Goal: Information Seeking & Learning: Learn about a topic

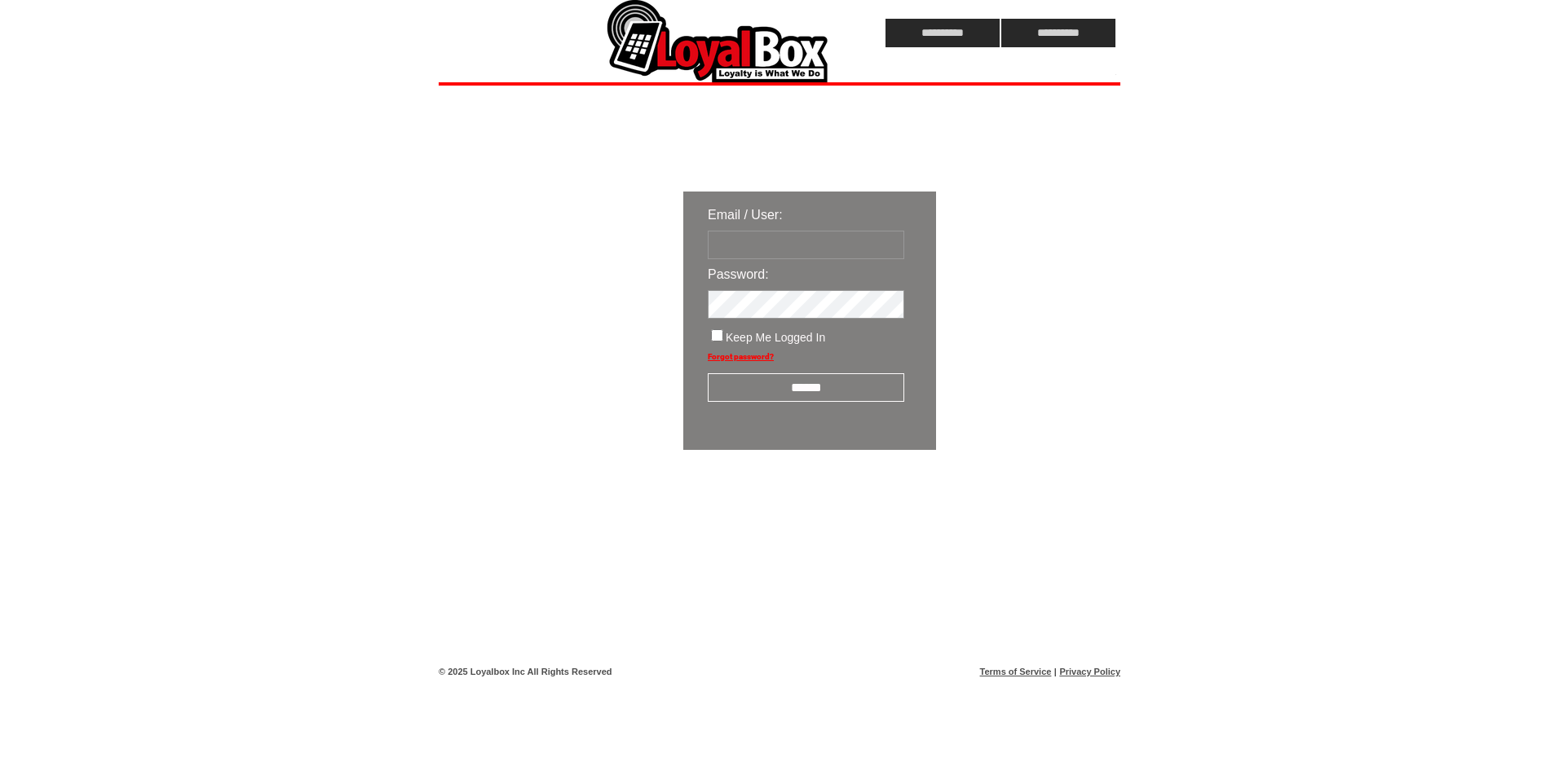
click at [825, 238] on input "text" at bounding box center [806, 244] width 196 height 28
click at [554, 312] on div "Email / User: Password: Keep Me Logged In Forgot password? ******" at bounding box center [902, 373] width 926 height 575
click at [758, 244] on input "text" at bounding box center [806, 244] width 196 height 28
paste input "**********"
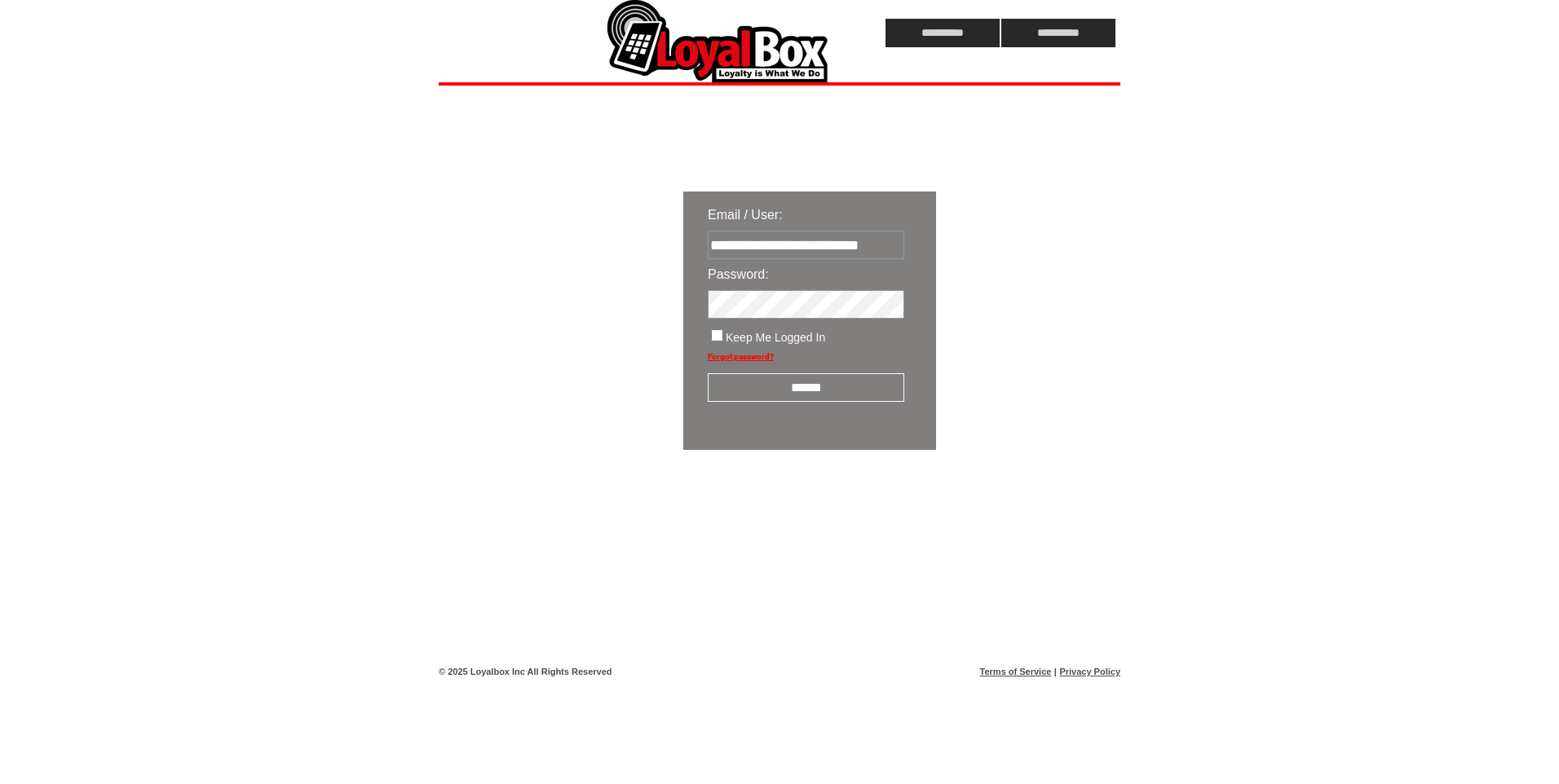
type input "**********"
click at [516, 516] on div "**********" at bounding box center [902, 373] width 926 height 575
click at [752, 392] on input "******" at bounding box center [806, 387] width 196 height 28
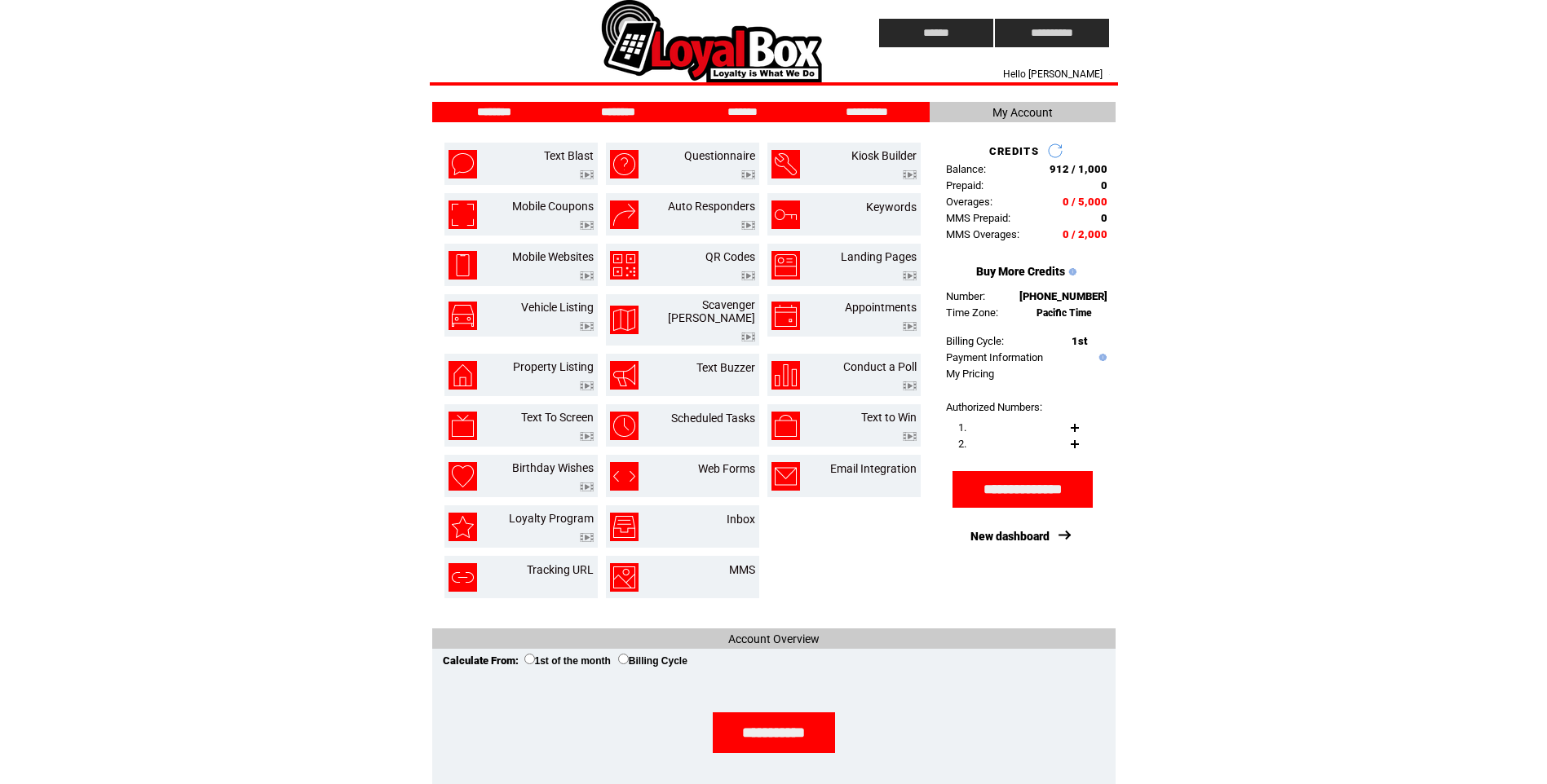
click at [637, 109] on input "********" at bounding box center [618, 112] width 122 height 14
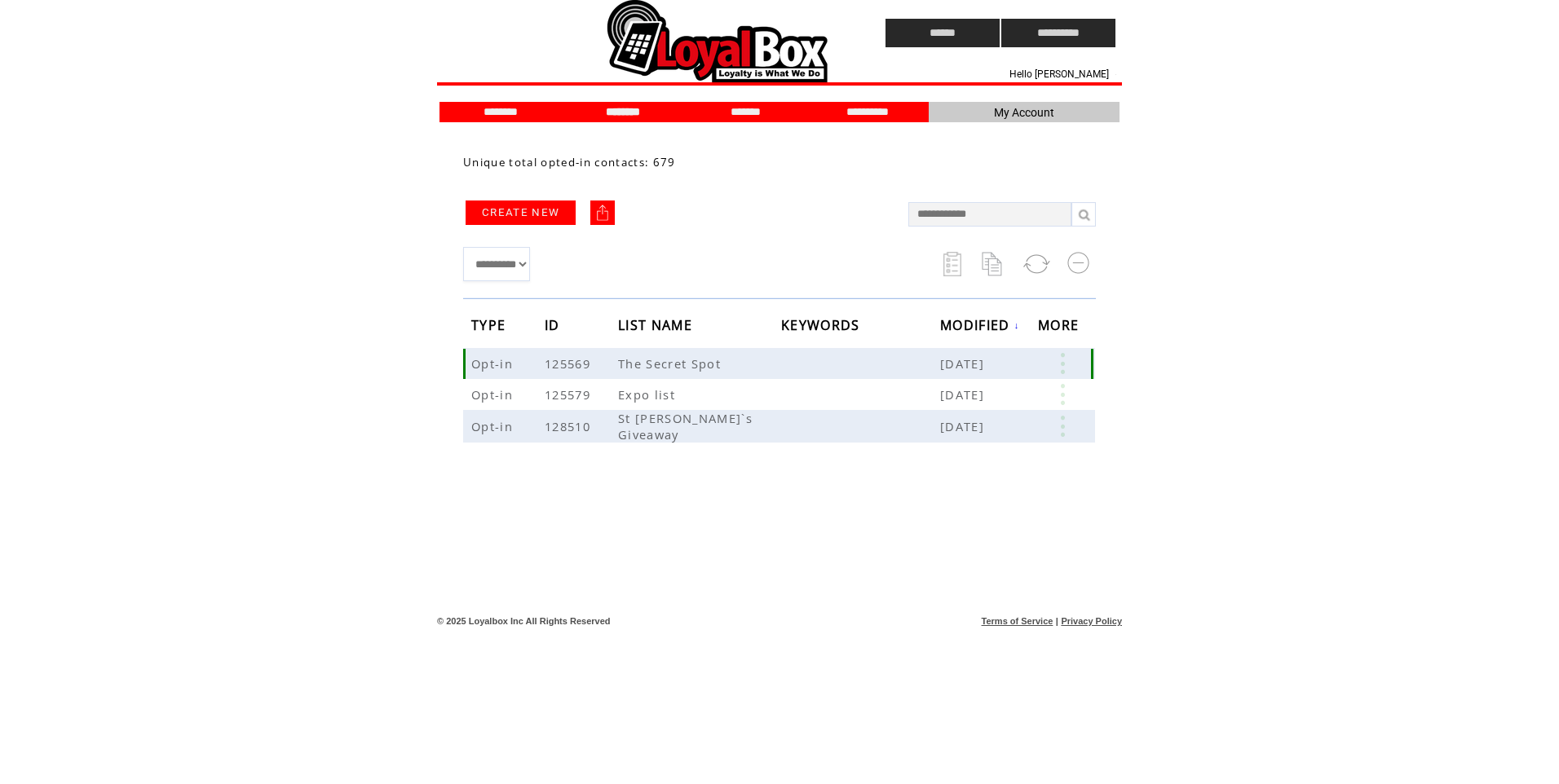
click at [1057, 368] on link at bounding box center [1062, 363] width 49 height 22
click at [953, 362] on link "EDIT" at bounding box center [958, 362] width 27 height 15
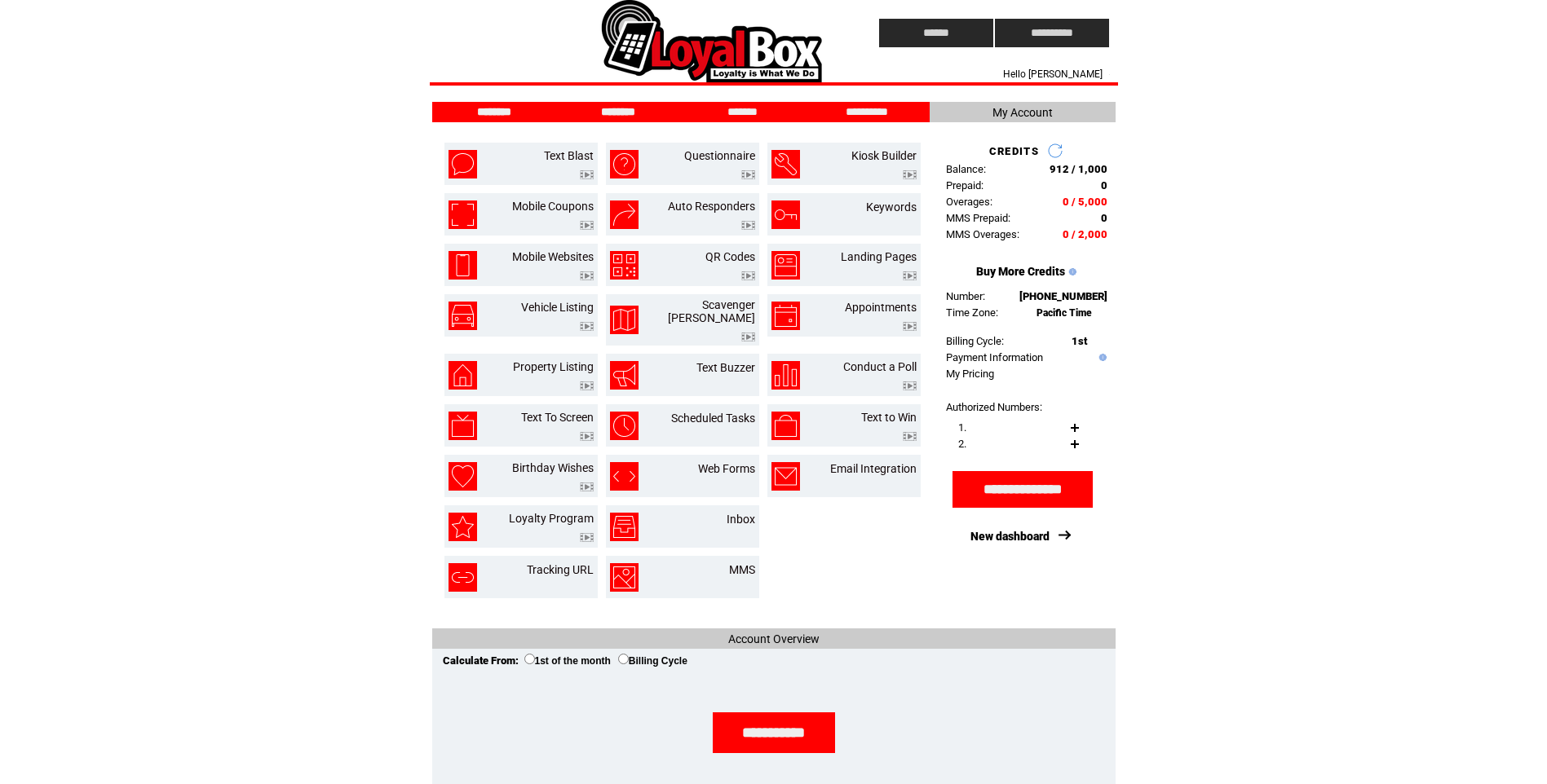
click at [639, 114] on input "********" at bounding box center [618, 112] width 122 height 14
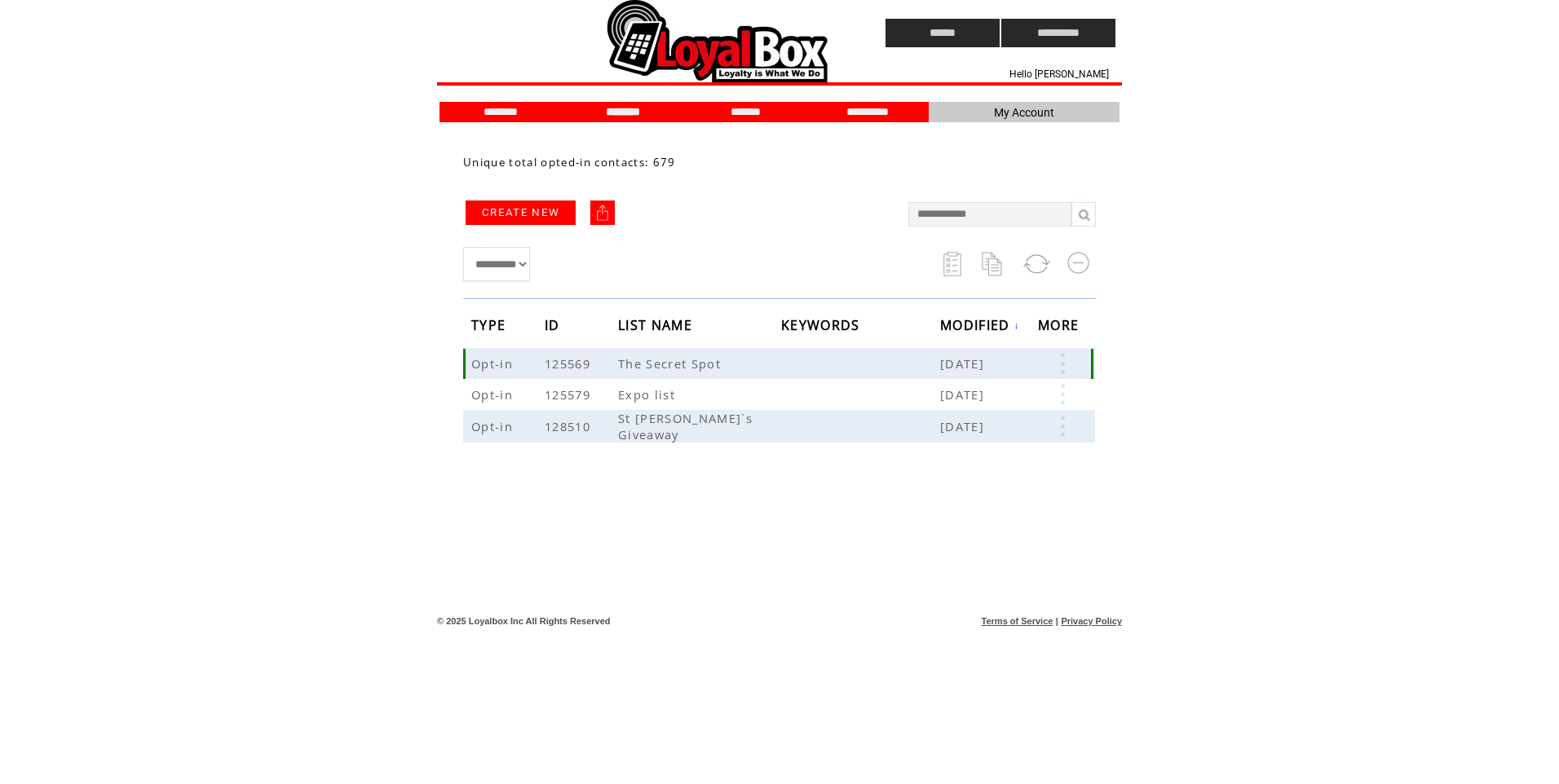
click at [1072, 362] on link at bounding box center [1062, 363] width 49 height 22
click at [981, 407] on link "679" at bounding box center [1008, 413] width 82 height 24
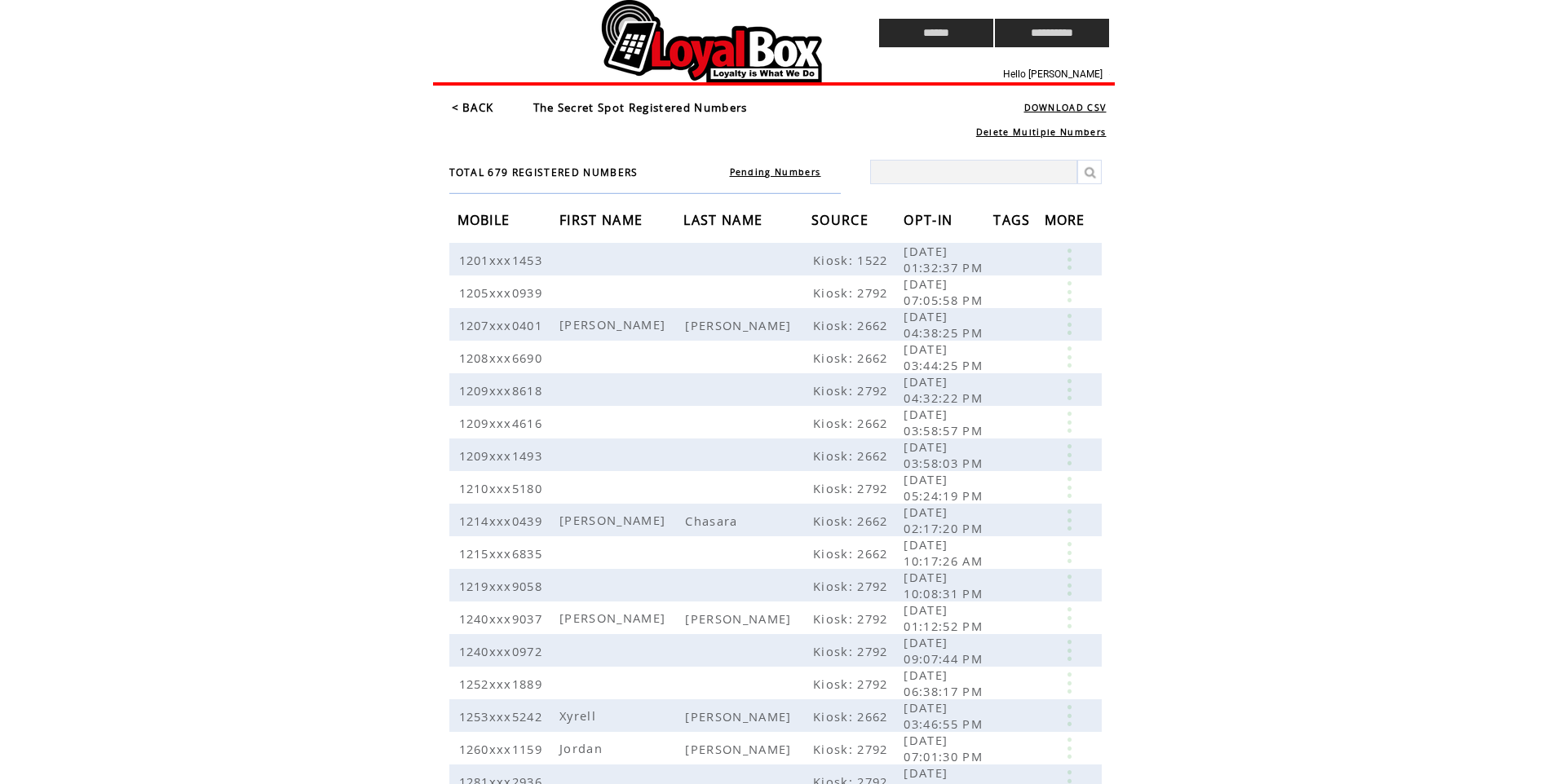
click at [925, 221] on span "OPT-IN" at bounding box center [930, 222] width 53 height 30
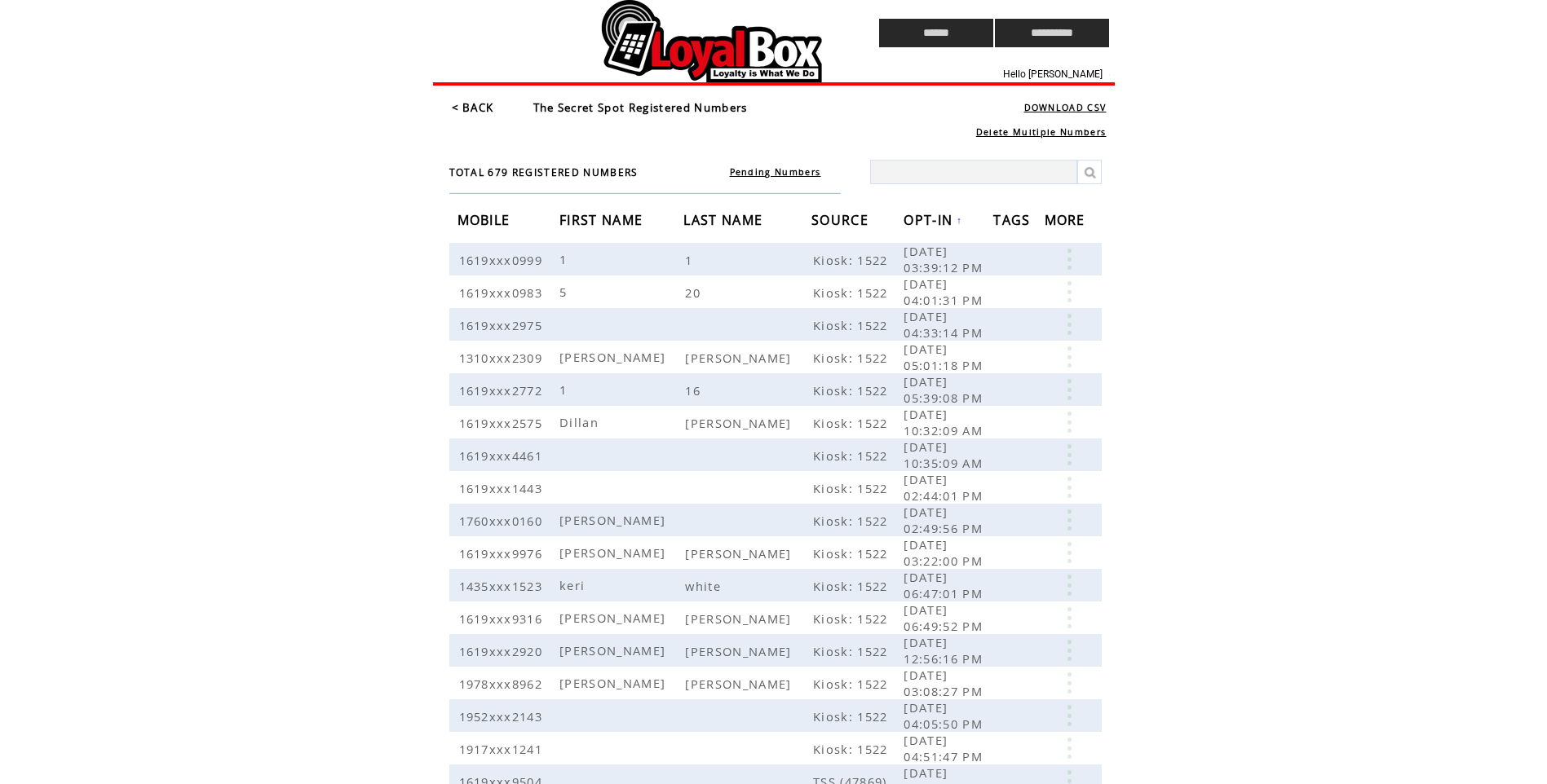
click at [932, 221] on span "OPT-IN" at bounding box center [930, 222] width 53 height 30
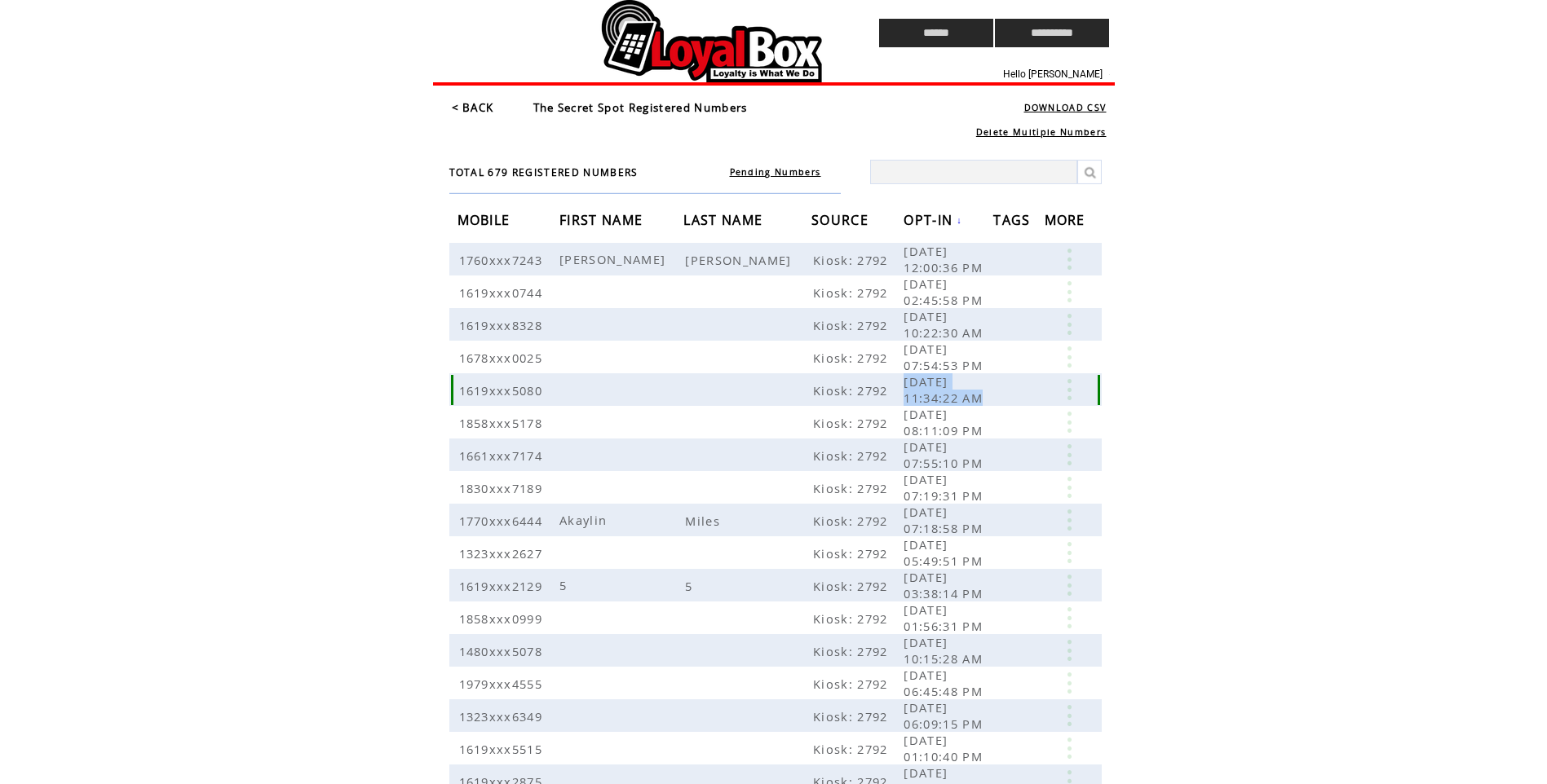
drag, startPoint x: 983, startPoint y: 398, endPoint x: 900, endPoint y: 375, distance: 86.1
click at [900, 375] on tr "1619xxx5080 Kiosk: 2792 09/11/2025 11:34:22 AM" at bounding box center [776, 390] width 653 height 33
drag, startPoint x: 984, startPoint y: 367, endPoint x: 895, endPoint y: 350, distance: 90.6
click at [895, 350] on tr "1678xxx0025 Kiosk: 2792 09/12/2025 07:54:53 PM" at bounding box center [776, 357] width 653 height 33
copy tr "09/12/2025 07:54:53 PM"
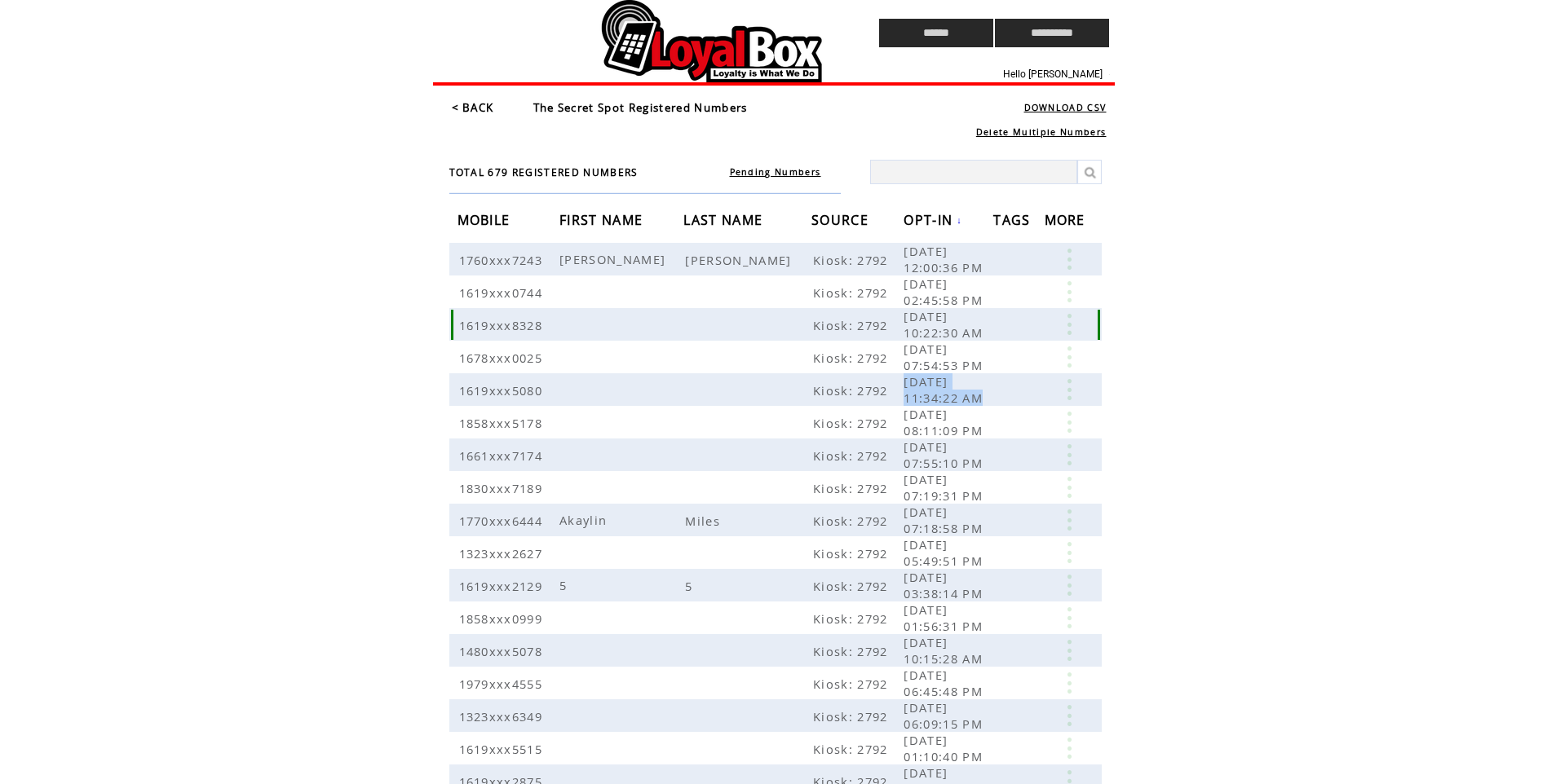
drag, startPoint x: 986, startPoint y: 334, endPoint x: 889, endPoint y: 319, distance: 98.2
click at [889, 319] on tr "1619xxx8328 Kiosk: 2792 09/15/2025 10:22:30 AM" at bounding box center [776, 324] width 653 height 33
copy tr "09/15/2025 10:22:30 AM"
drag, startPoint x: 985, startPoint y: 294, endPoint x: 894, endPoint y: 287, distance: 91.3
click at [894, 287] on tr "1619xxx0744 Kiosk: 2792 09/18/2025 02:45:58 PM" at bounding box center [776, 292] width 653 height 33
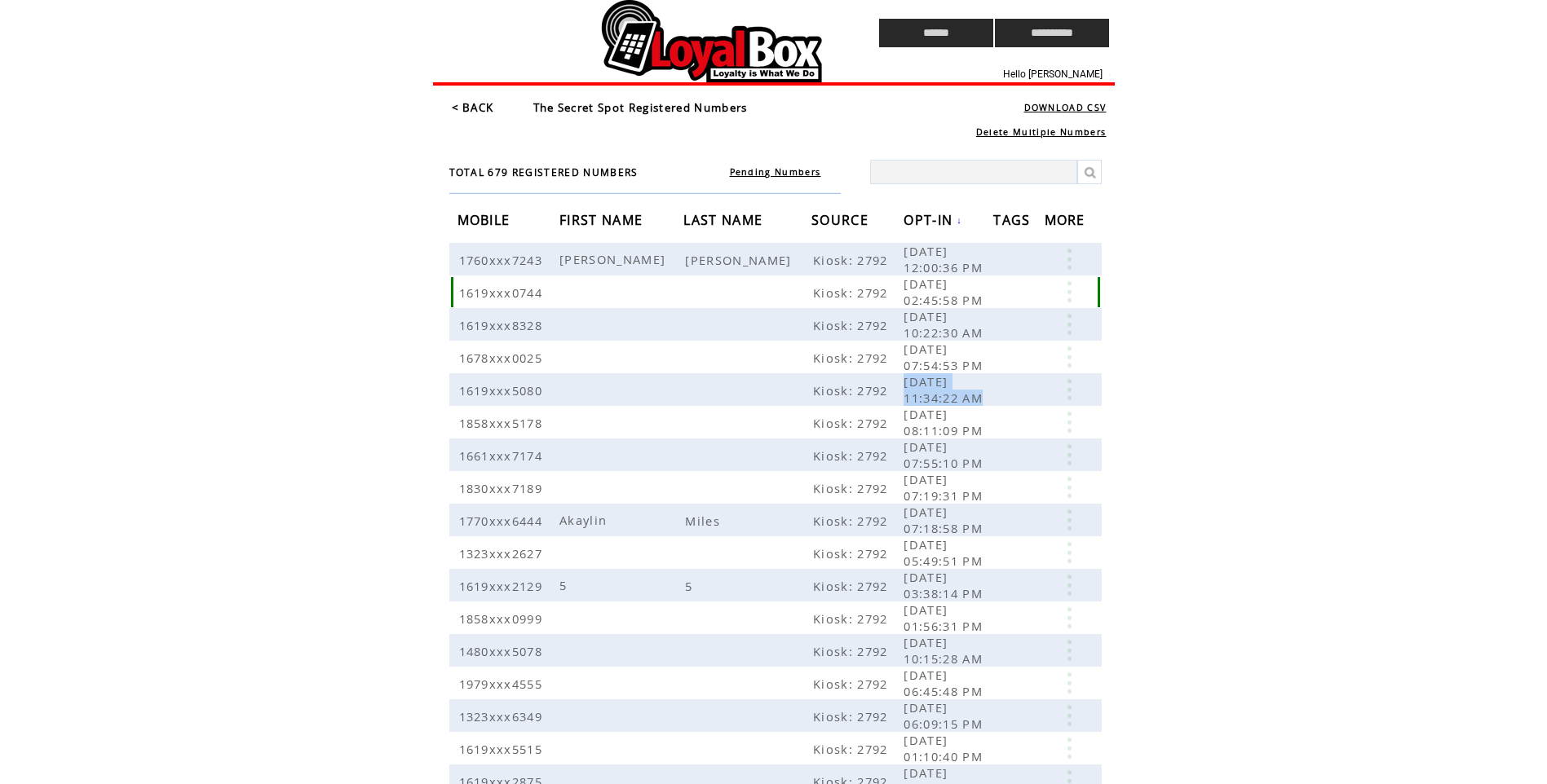
copy tr "09/18/2025 02:45:58 PM"
drag, startPoint x: 959, startPoint y: 266, endPoint x: 894, endPoint y: 255, distance: 65.9
click at [894, 255] on tr "1760xxx7243 Hector Martinez Kiosk: 2792 09/24/2025 12:00:36 PM" at bounding box center [776, 259] width 653 height 33
copy tr "09/24/2025 12:00:36 PM"
click at [994, 423] on span at bounding box center [996, 423] width 4 height 16
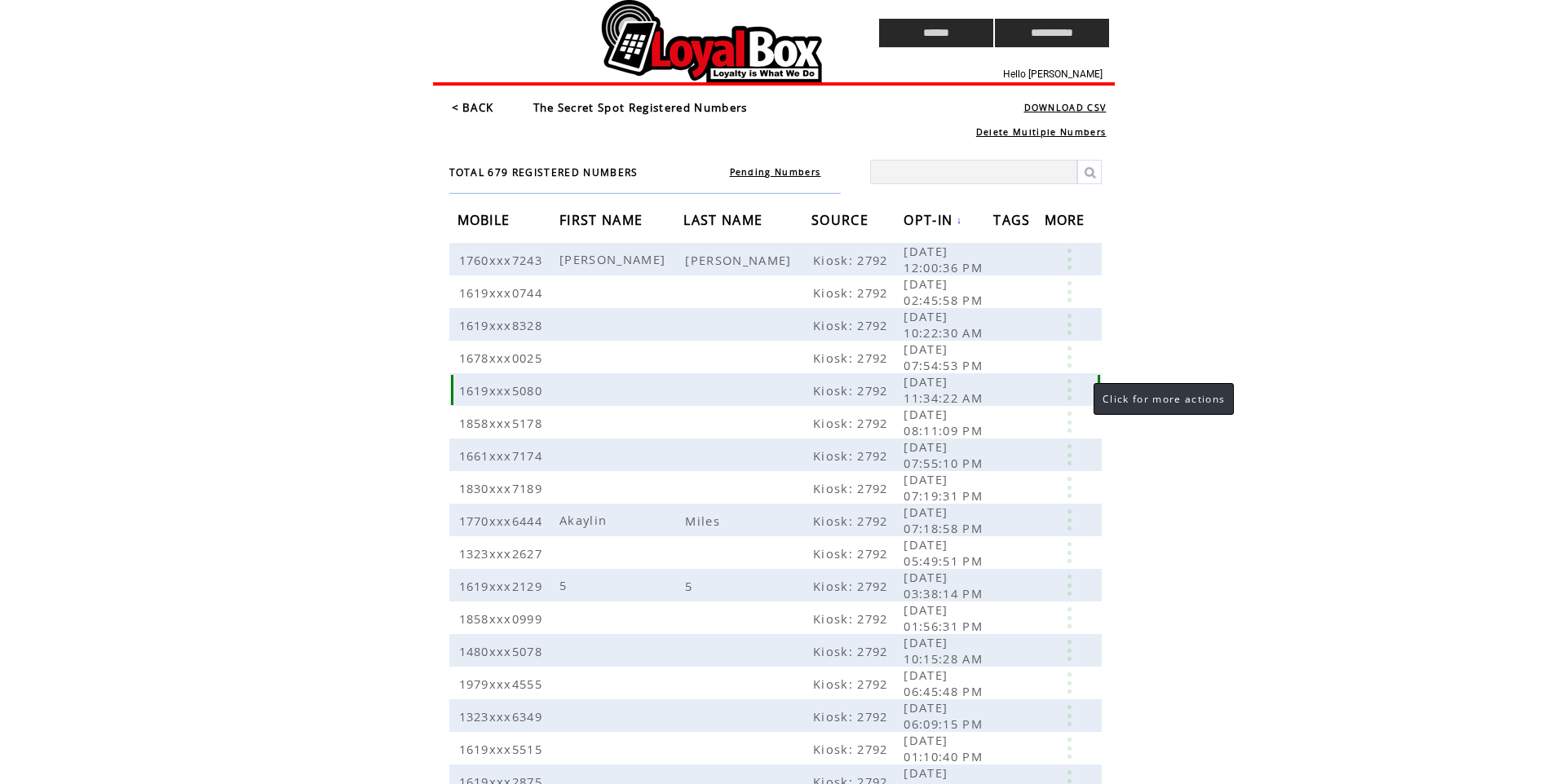
click at [1076, 387] on link at bounding box center [1068, 389] width 49 height 22
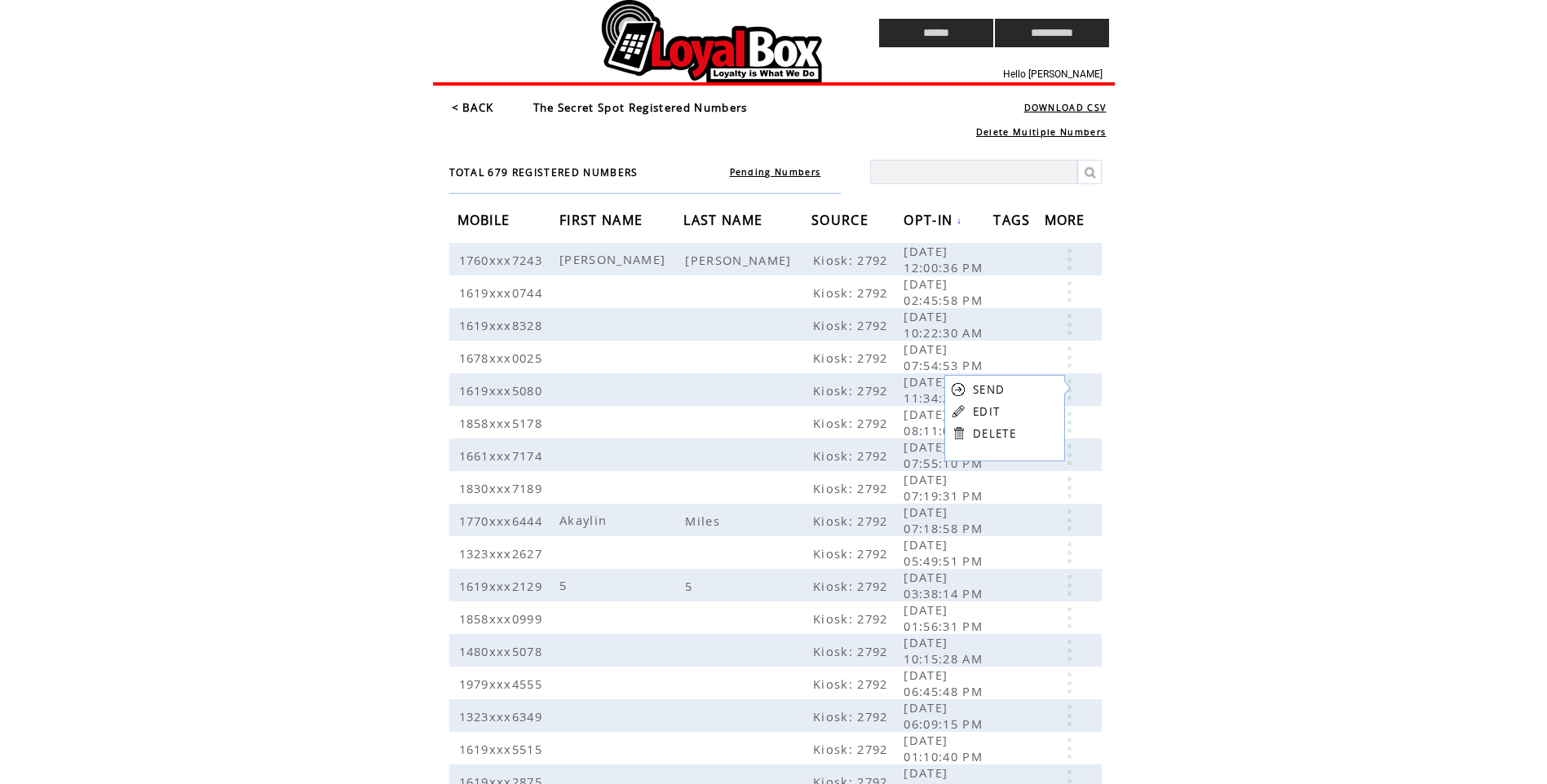
click at [973, 409] on link "EDIT" at bounding box center [986, 411] width 27 height 15
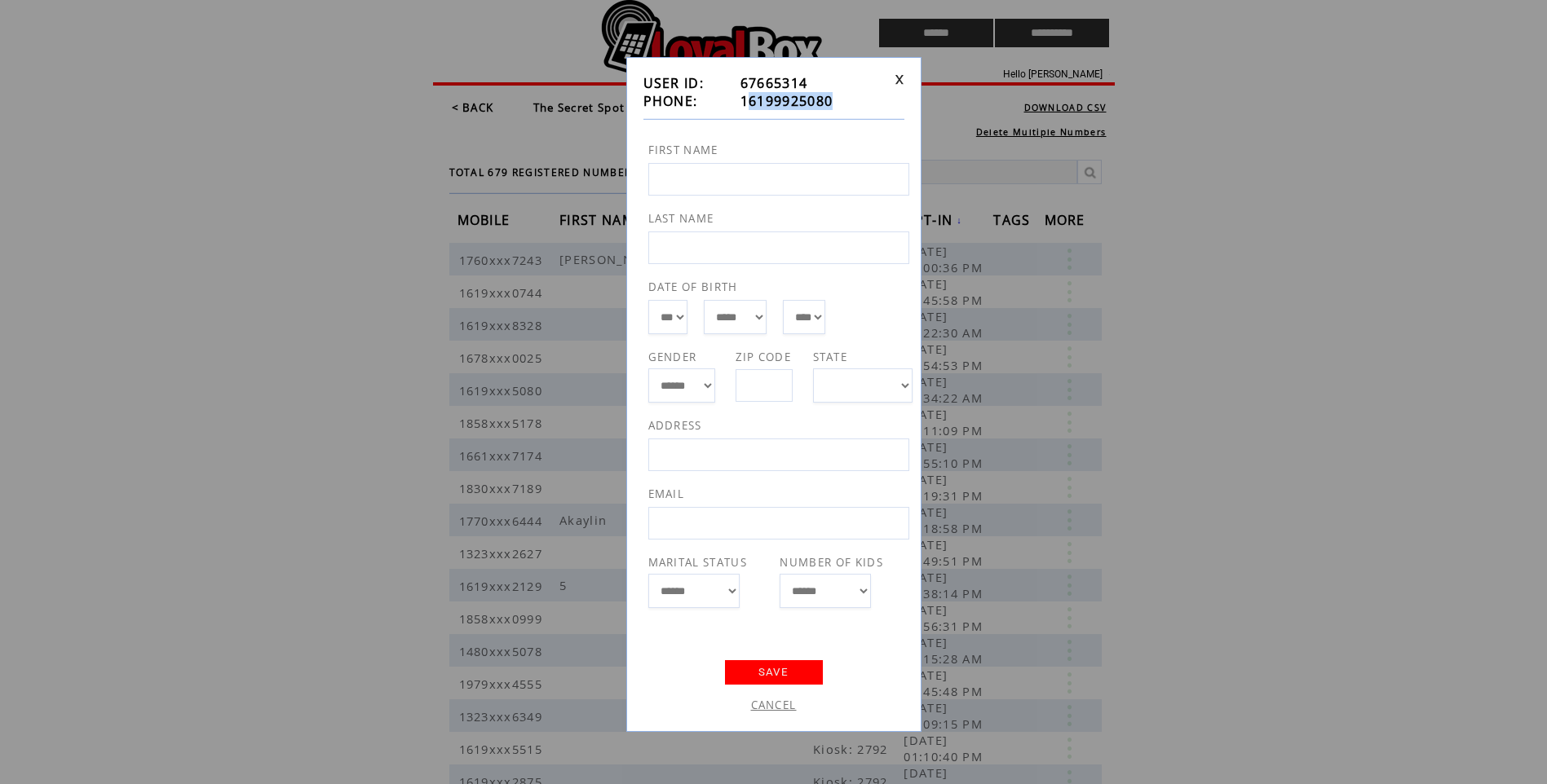
drag, startPoint x: 840, startPoint y: 103, endPoint x: 752, endPoint y: 102, distance: 88.0
click at [752, 102] on td "16199925080" at bounding box center [814, 101] width 148 height 18
copy span "6199925080"
click at [782, 703] on link "CANCEL" at bounding box center [773, 705] width 46 height 15
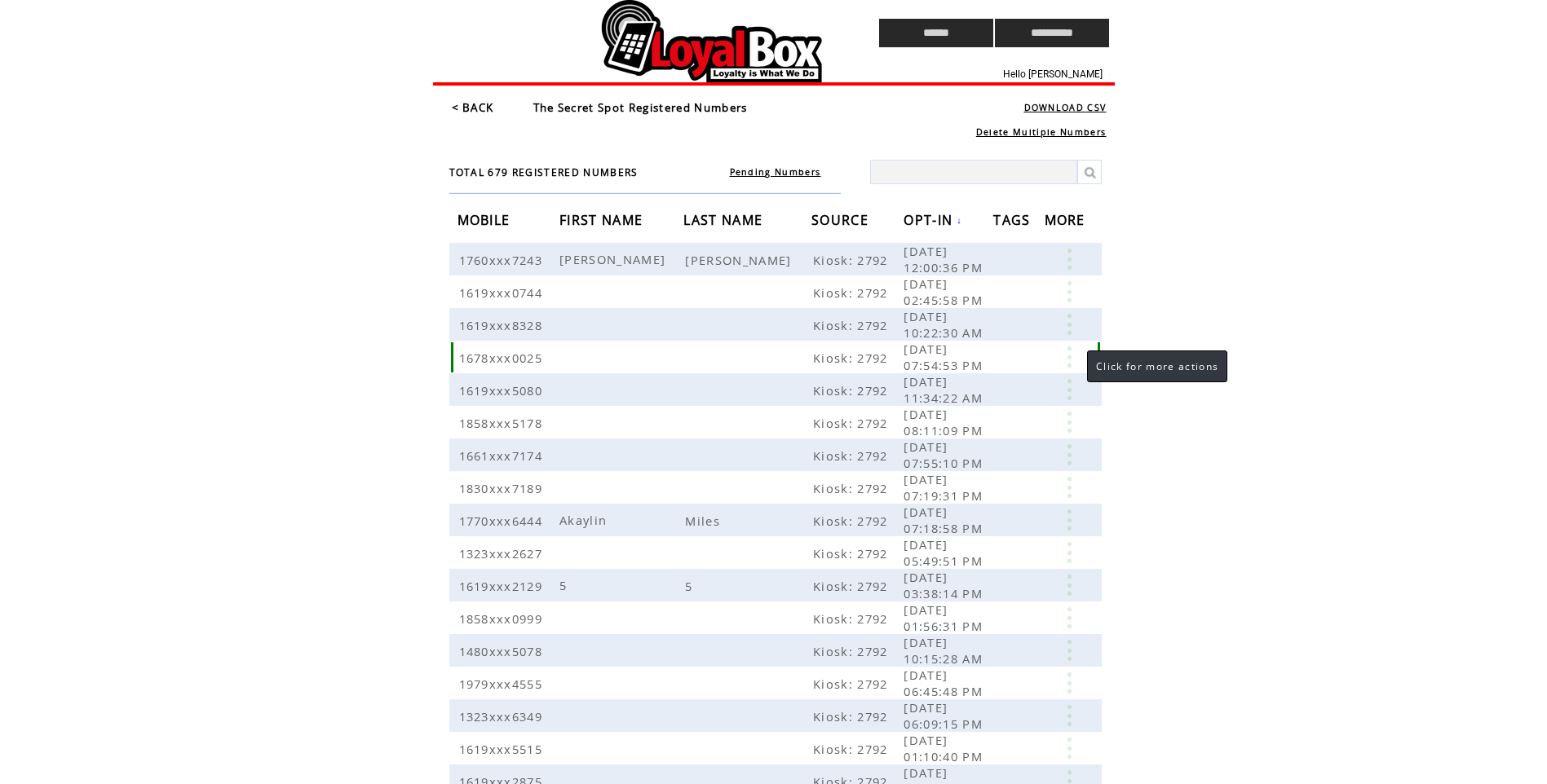
click at [1069, 354] on link at bounding box center [1068, 357] width 49 height 22
click at [982, 378] on link "EDIT" at bounding box center [978, 378] width 27 height 15
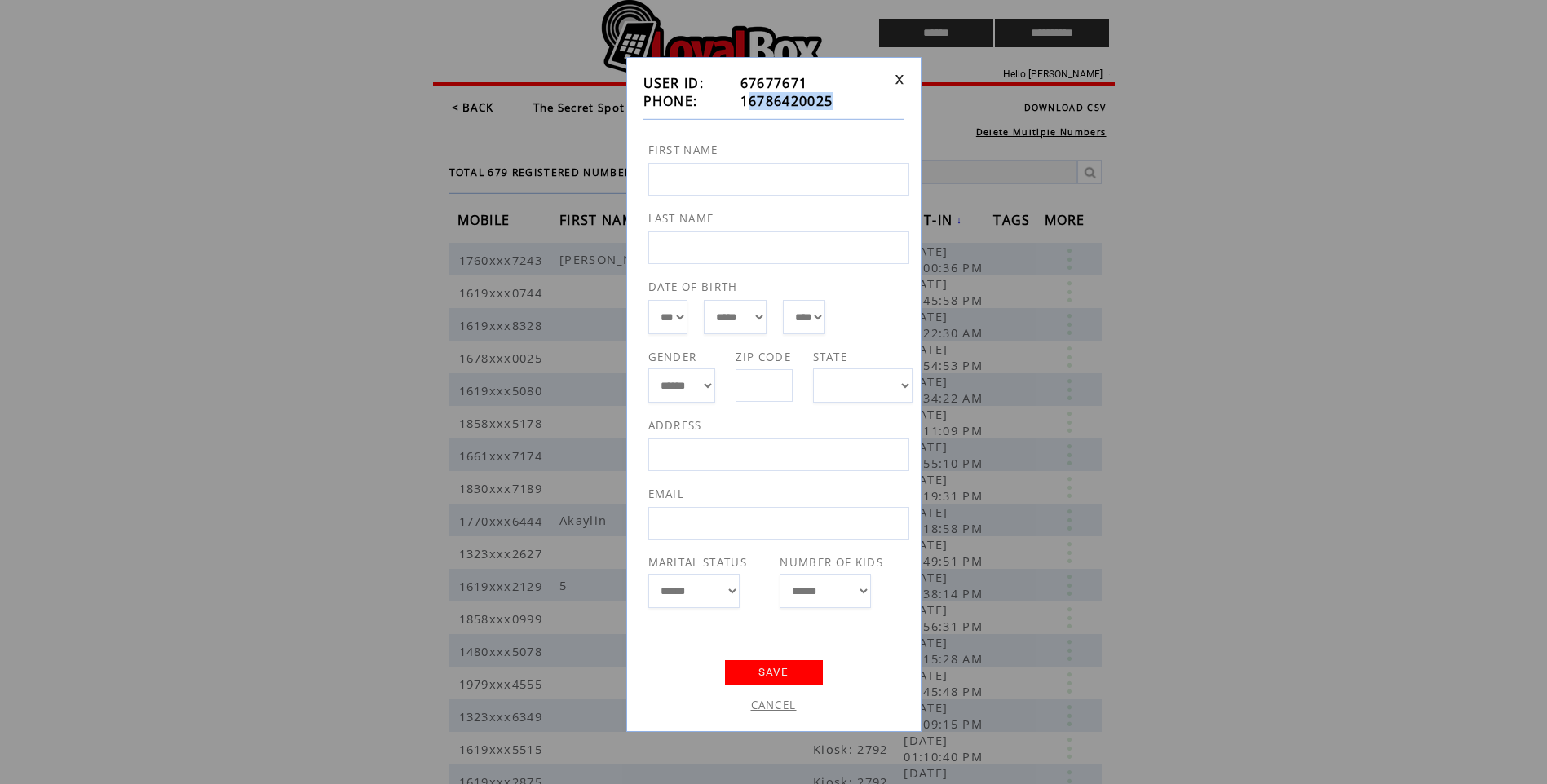
drag, startPoint x: 833, startPoint y: 100, endPoint x: 752, endPoint y: 103, distance: 81.1
click at [752, 103] on td "16786420025" at bounding box center [814, 101] width 148 height 18
copy span "6786420025"
click at [783, 706] on link "CANCEL" at bounding box center [773, 705] width 46 height 15
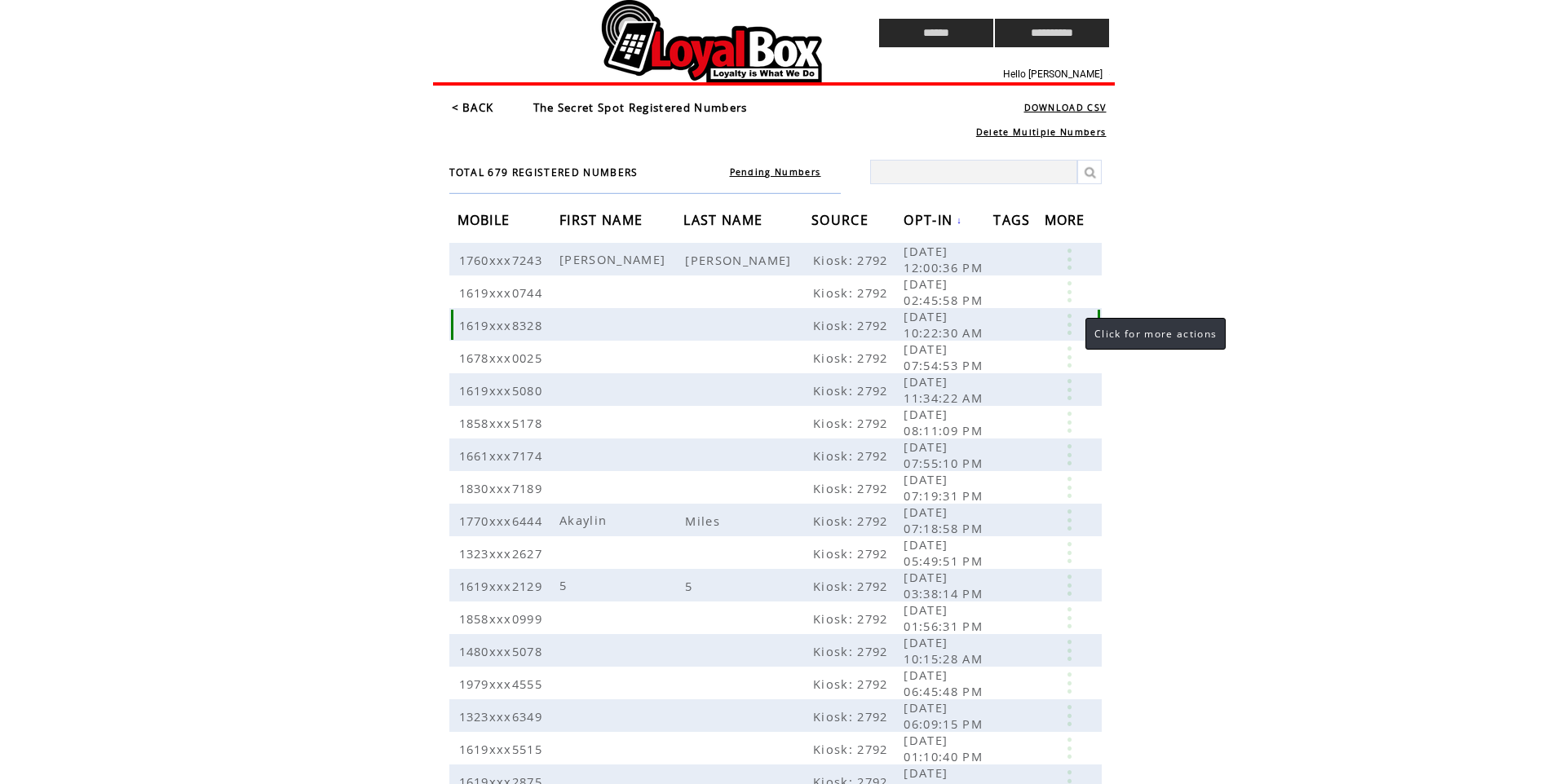
click at [1069, 318] on link at bounding box center [1068, 324] width 49 height 22
click at [978, 356] on link "EDIT" at bounding box center [977, 355] width 27 height 15
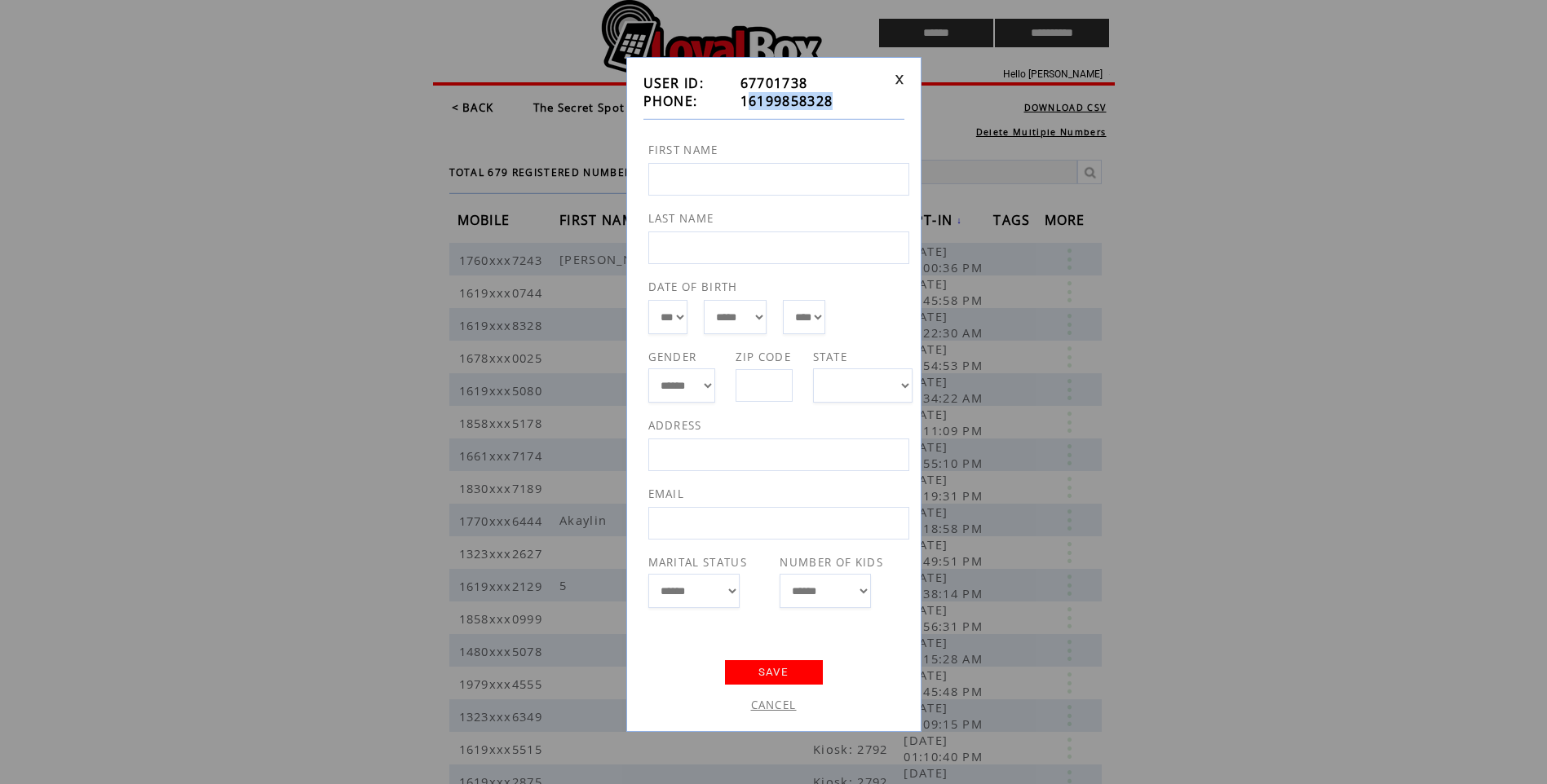
drag, startPoint x: 834, startPoint y: 96, endPoint x: 751, endPoint y: 100, distance: 83.1
click at [751, 100] on td "16199858328" at bounding box center [814, 101] width 148 height 18
copy span "6199858328"
click at [781, 710] on link "CANCEL" at bounding box center [773, 705] width 46 height 15
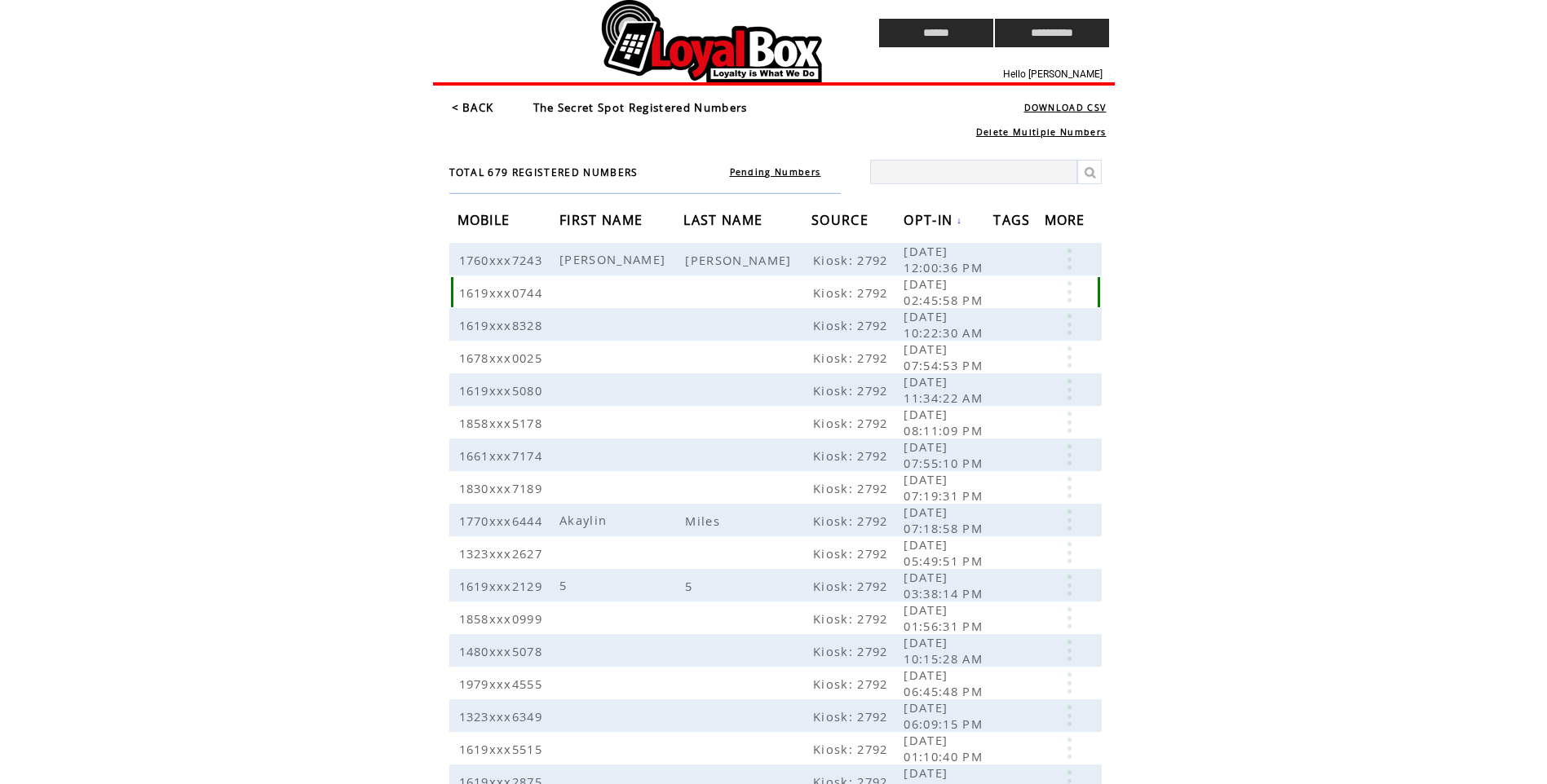
click at [1074, 293] on link at bounding box center [1068, 292] width 49 height 22
click at [985, 316] on link "EDIT" at bounding box center [983, 318] width 27 height 15
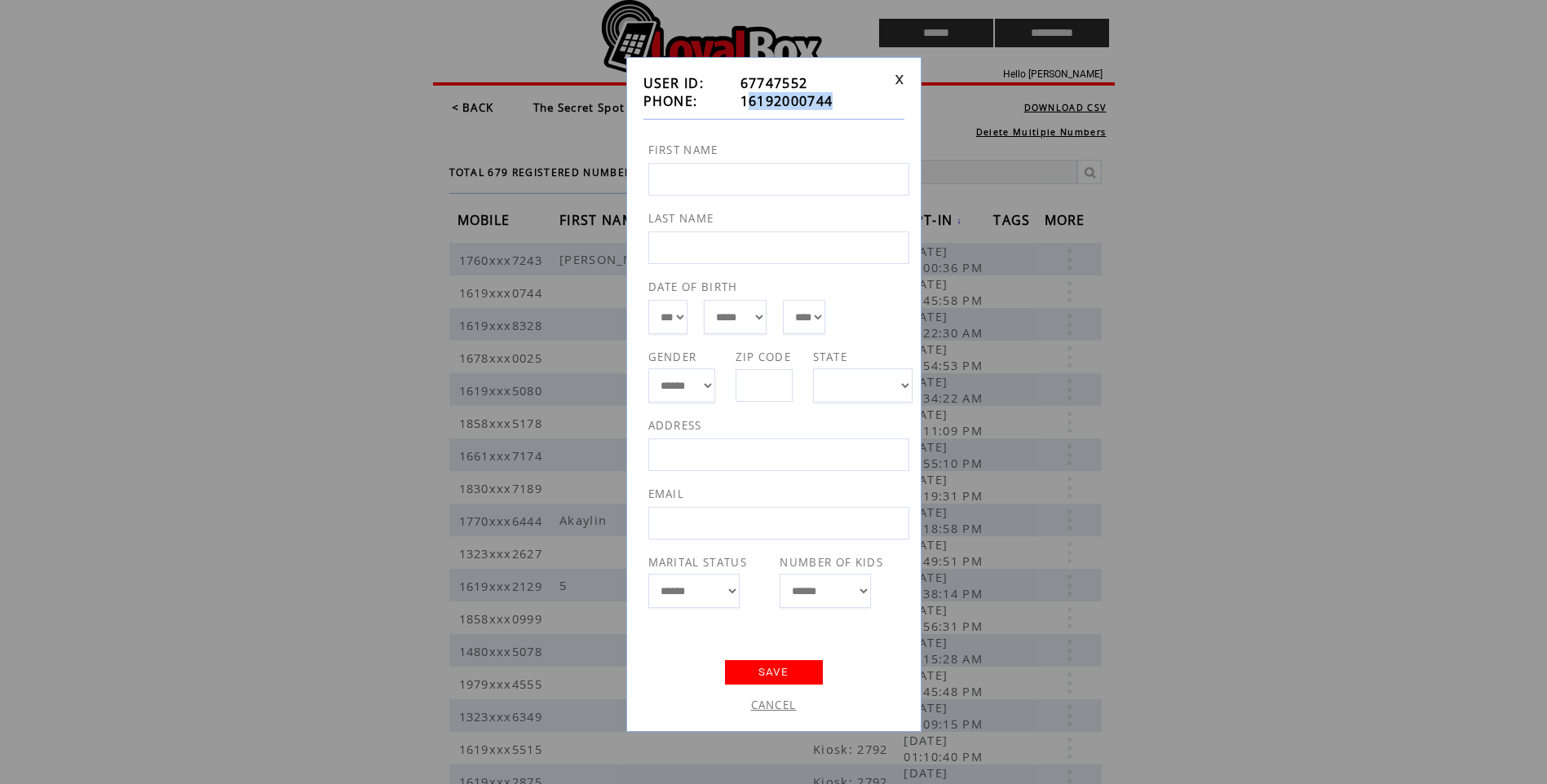
drag, startPoint x: 815, startPoint y: 104, endPoint x: 750, endPoint y: 104, distance: 65.0
click at [750, 104] on td "16192000744" at bounding box center [814, 101] width 148 height 18
copy span "6192000744"
click at [778, 704] on link "CANCEL" at bounding box center [773, 705] width 46 height 15
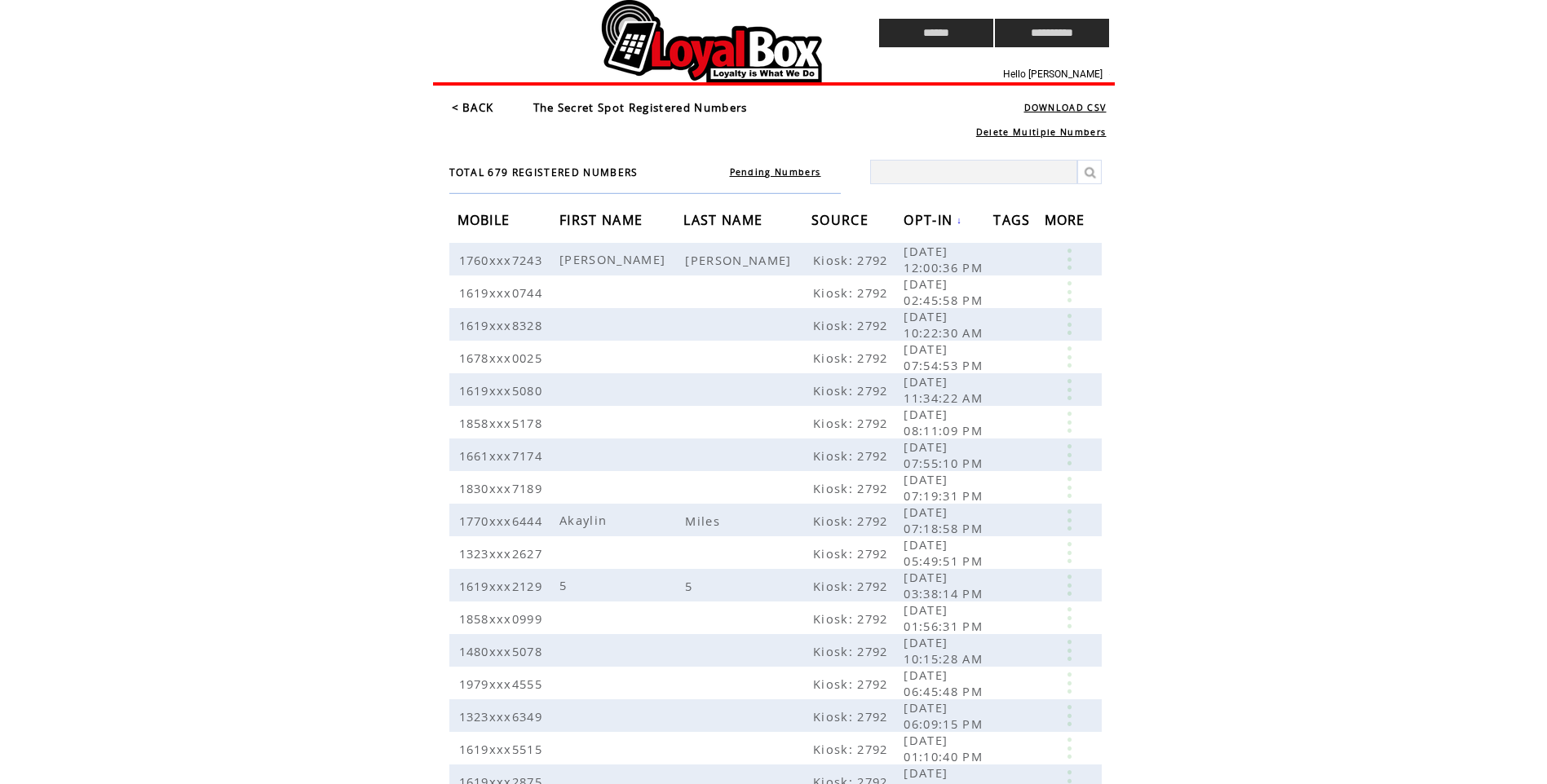
click at [716, 57] on td at bounding box center [626, 33] width 386 height 66
drag, startPoint x: 904, startPoint y: 251, endPoint x: 971, endPoint y: 264, distance: 68.2
click at [971, 264] on span "[DATE] 12:00:36 PM" at bounding box center [944, 259] width 84 height 33
drag, startPoint x: 971, startPoint y: 264, endPoint x: 987, endPoint y: 264, distance: 16.0
click at [987, 264] on td "09/24/2025 12:00:36 PM" at bounding box center [948, 259] width 90 height 33
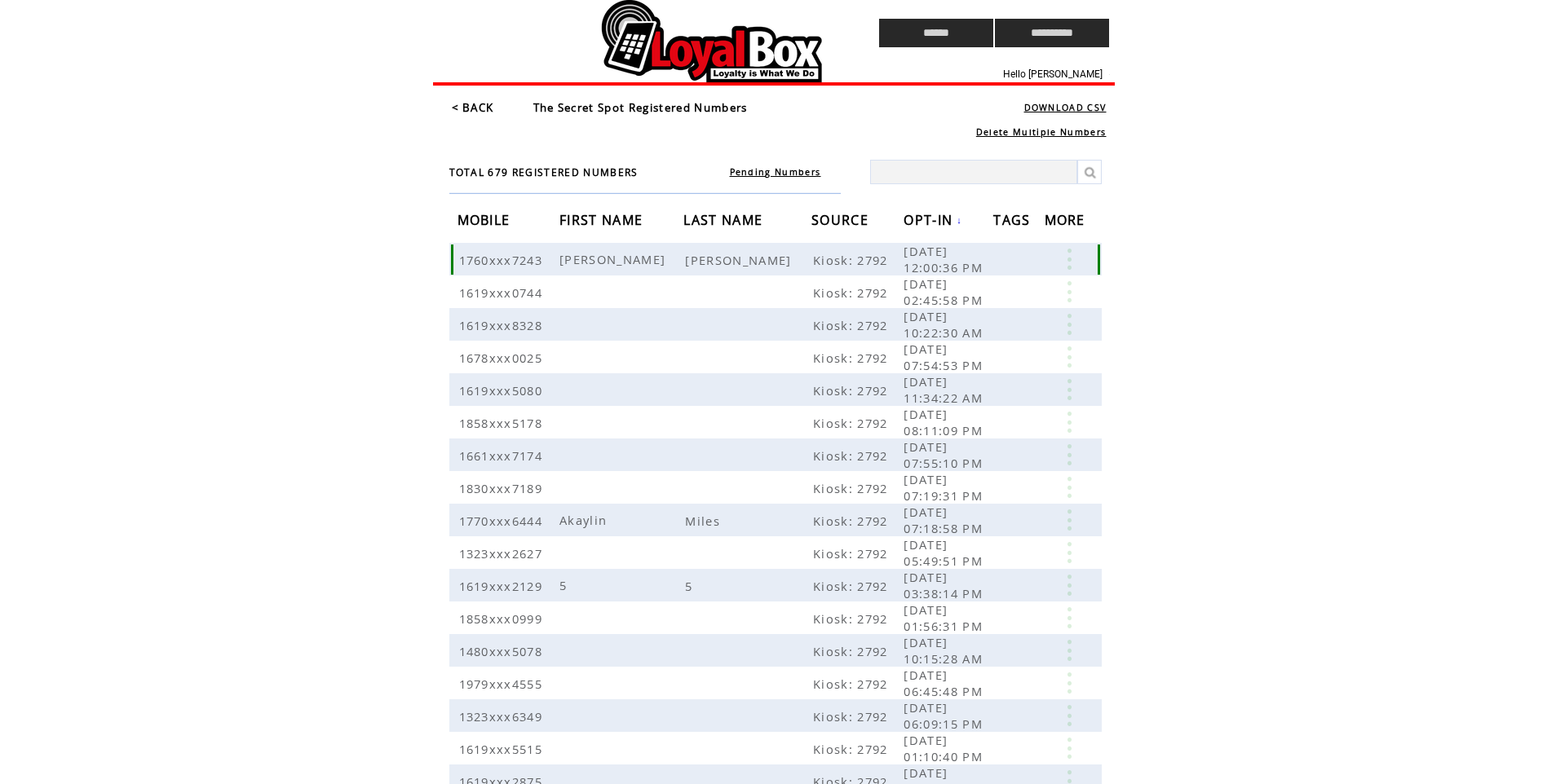
drag, startPoint x: 895, startPoint y: 256, endPoint x: 845, endPoint y: 249, distance: 50.5
click at [845, 249] on tr "1760xxx7243 Hector Martinez Kiosk: 2792 09/24/2025 12:00:36 PM" at bounding box center [776, 259] width 653 height 33
drag, startPoint x: 845, startPoint y: 249, endPoint x: 860, endPoint y: 251, distance: 15.1
click at [845, 249] on td "Kiosk: 2792" at bounding box center [857, 259] width 92 height 33
drag, startPoint x: 901, startPoint y: 256, endPoint x: 1006, endPoint y: 287, distance: 109.5
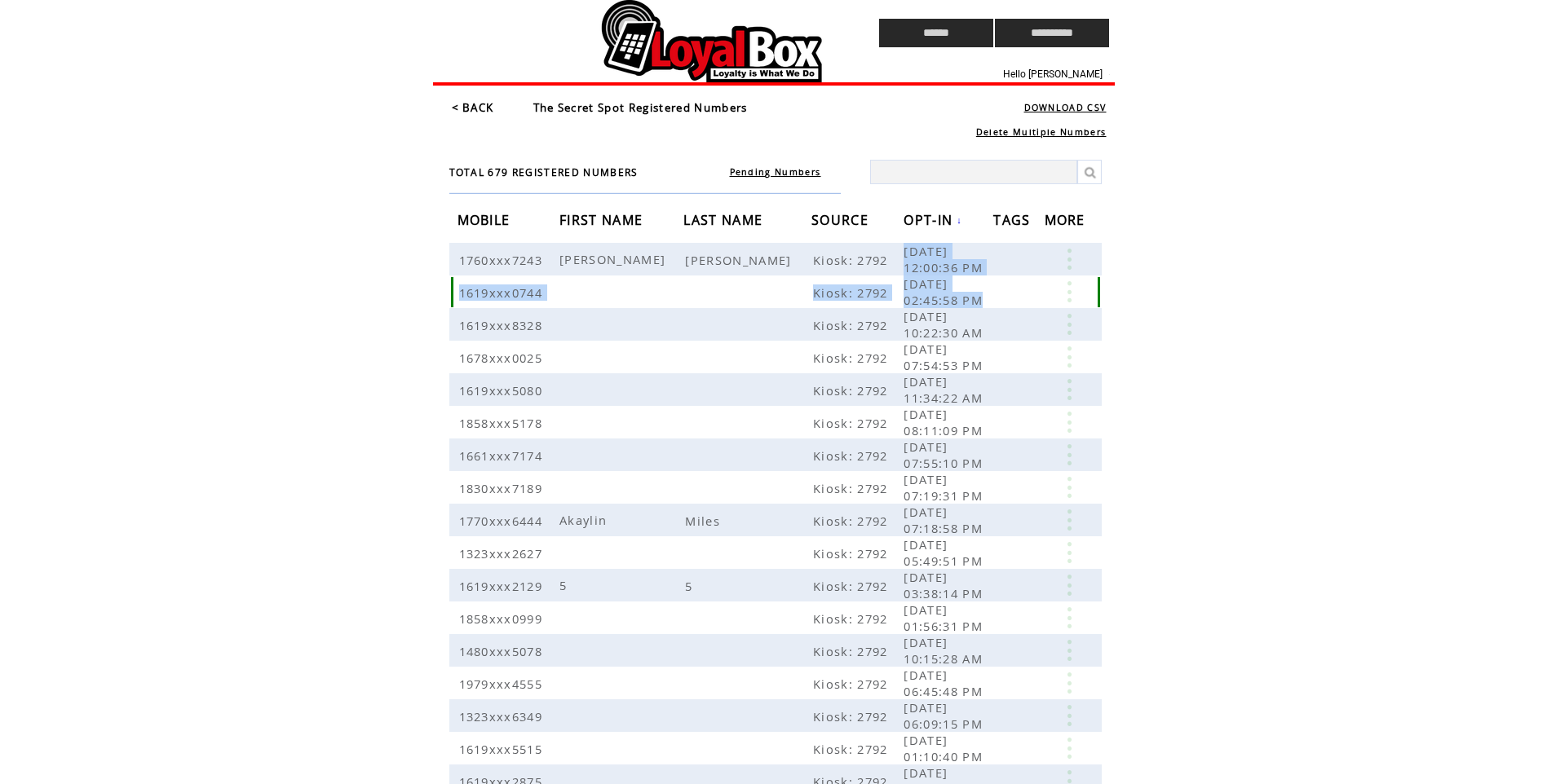
click at [1006, 287] on tbody "1760xxx7243 Hector Martinez Kiosk: 2792 09/24/2025 12:00:36 PM 1619xxx0744 Kios…" at bounding box center [776, 553] width 653 height 620
drag, startPoint x: 1006, startPoint y: 287, endPoint x: 959, endPoint y: 258, distance: 55.2
click at [959, 258] on span "09/24/2025 12:00:36 PM" at bounding box center [944, 259] width 84 height 33
click at [665, 59] on td at bounding box center [626, 33] width 386 height 66
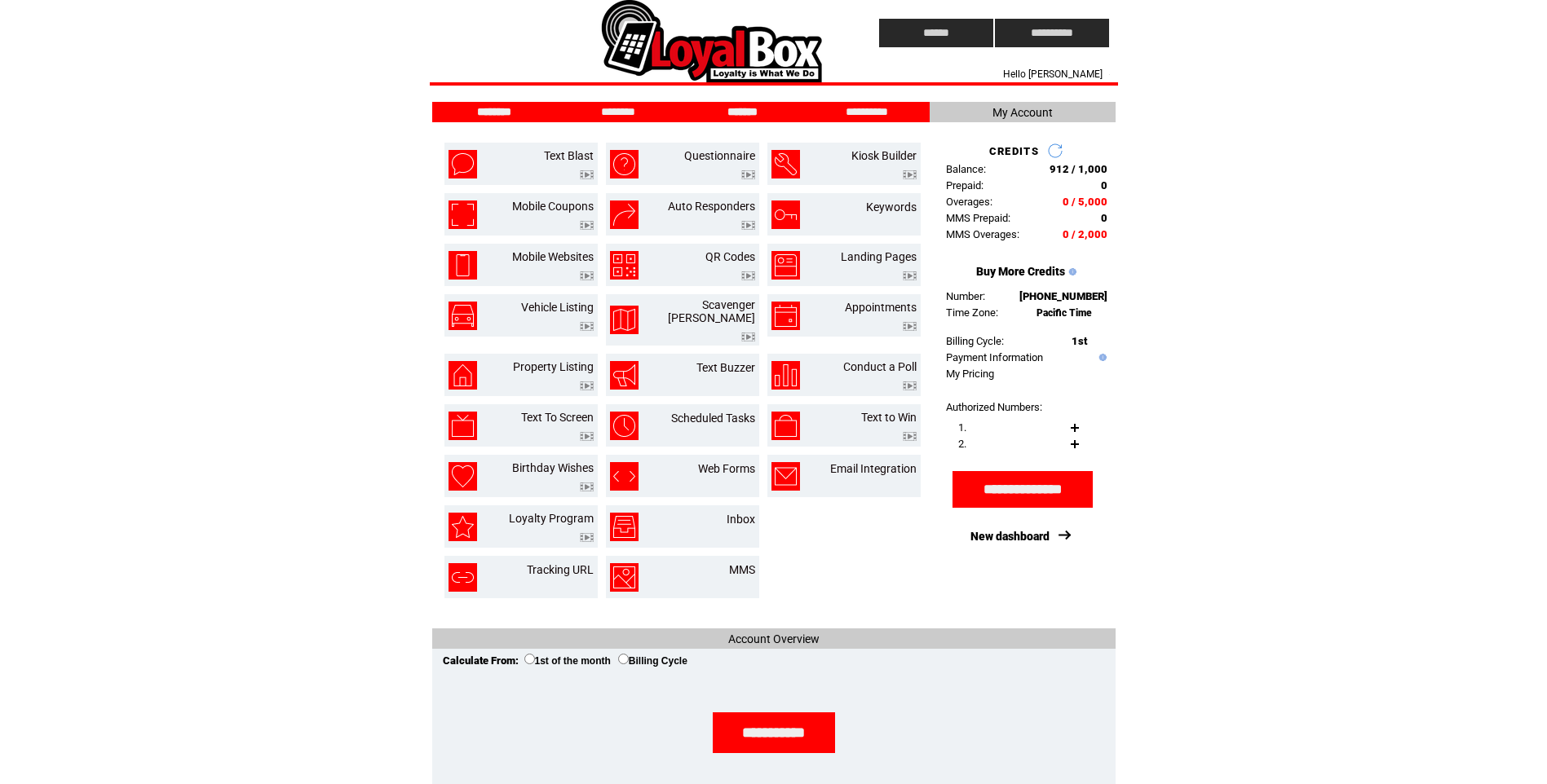
click at [746, 108] on input "*******" at bounding box center [743, 112] width 122 height 14
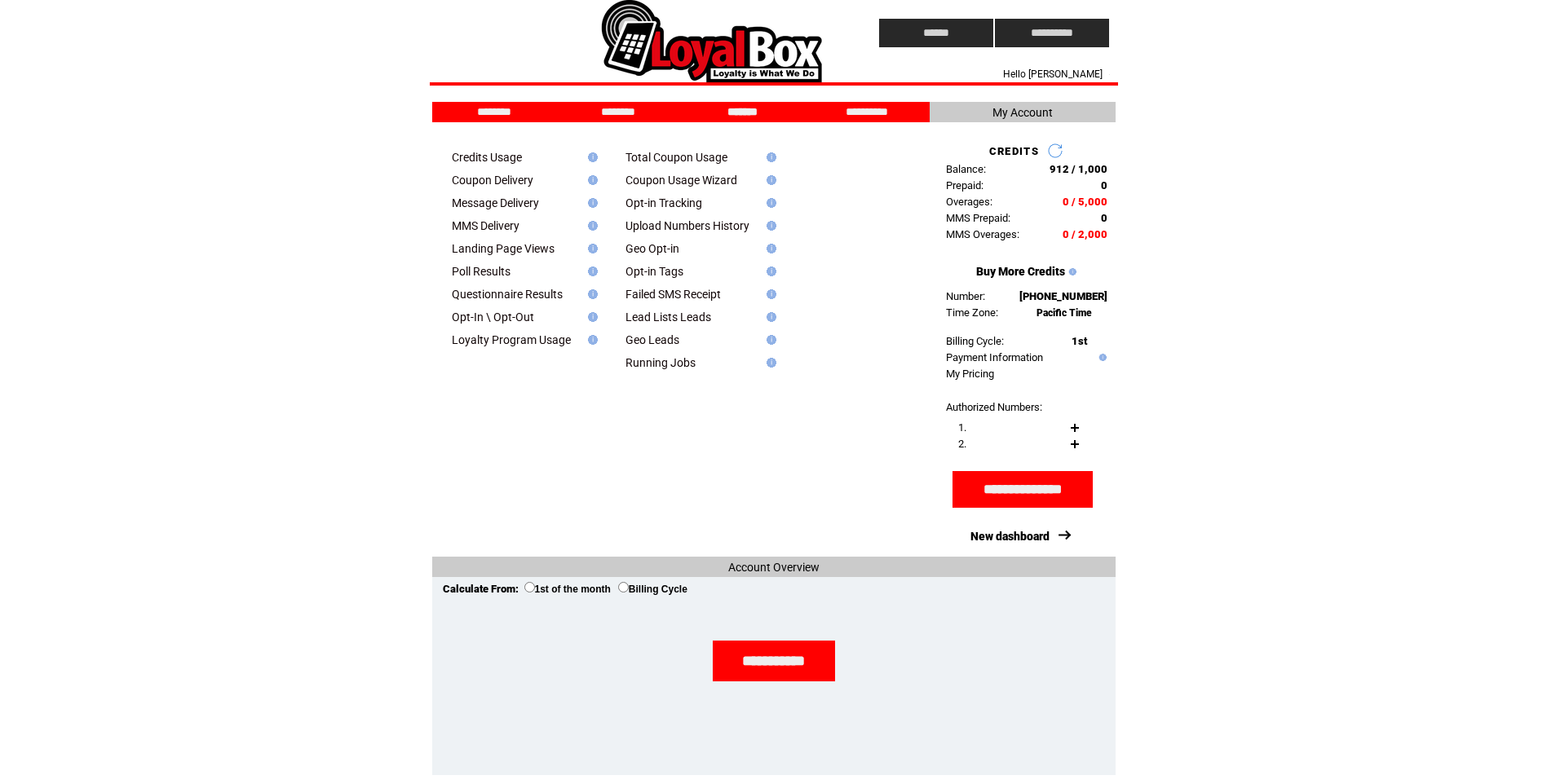
click at [699, 171] on td at bounding box center [687, 168] width 148 height 9
click at [698, 179] on link "Coupon Usage Wizard" at bounding box center [681, 180] width 112 height 13
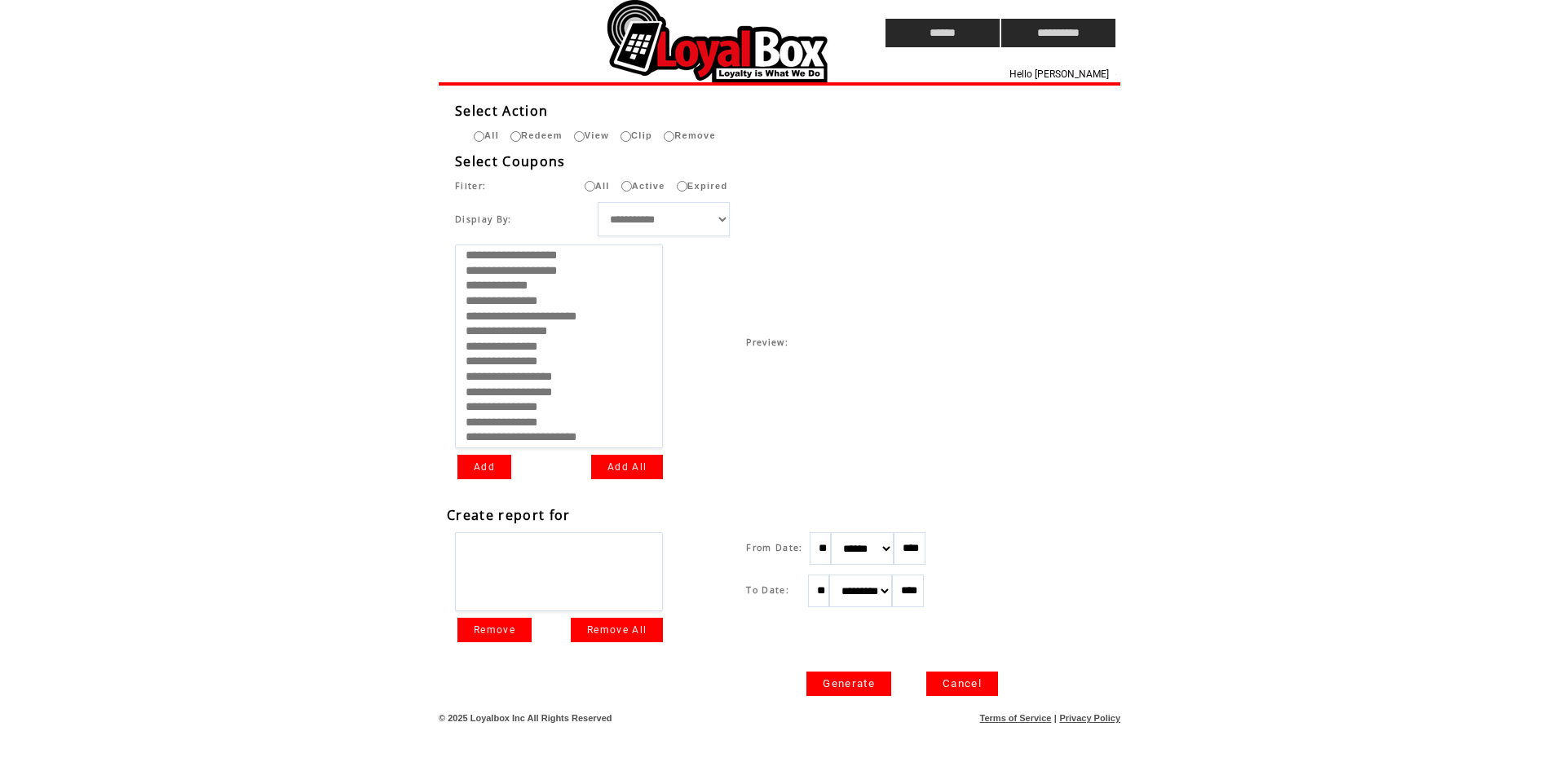
select select
click at [603, 467] on link "Add All" at bounding box center [627, 466] width 71 height 24
select select
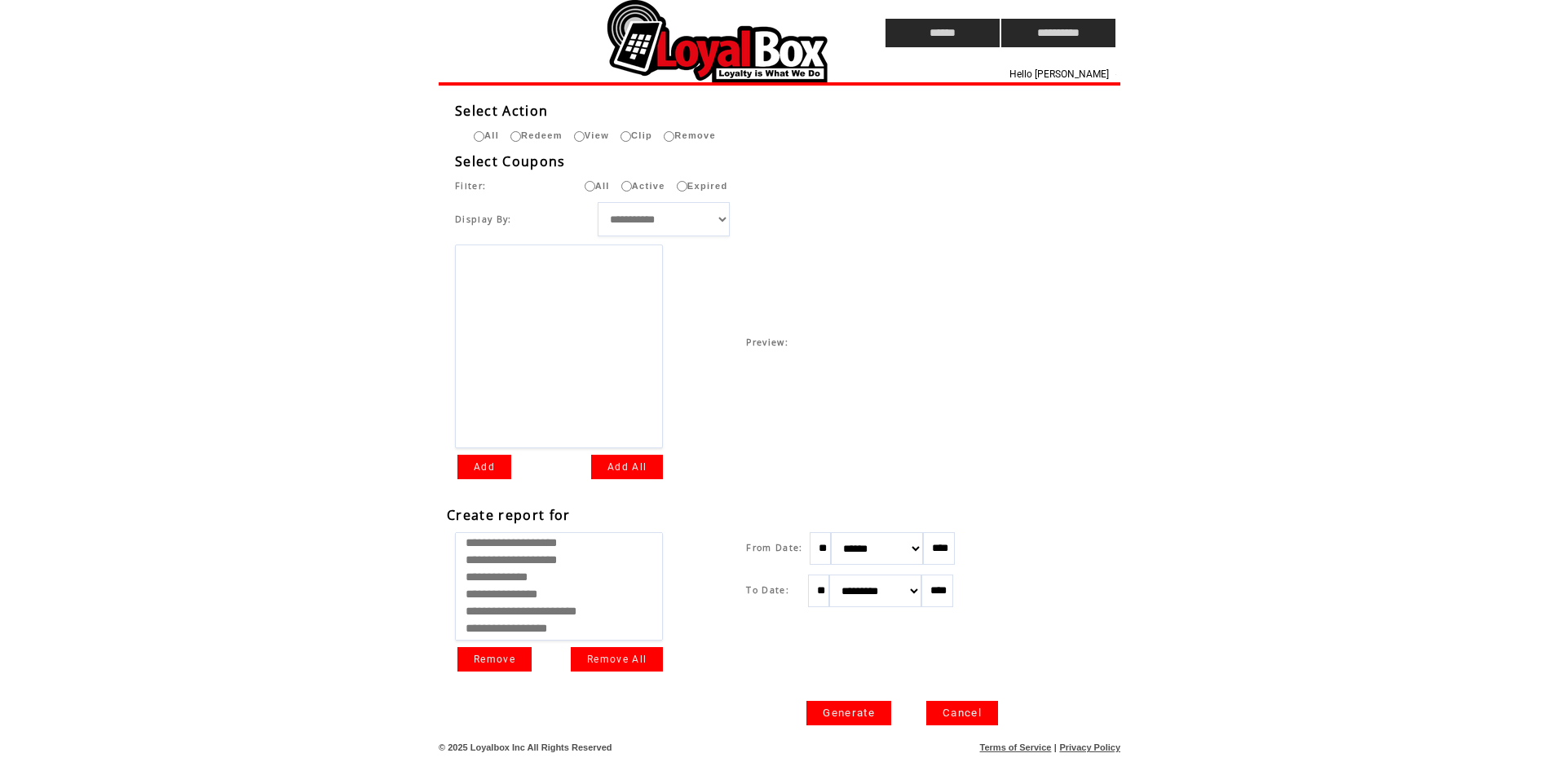
drag, startPoint x: 838, startPoint y: 548, endPoint x: 808, endPoint y: 549, distance: 30.0
click at [808, 549] on div "From Date: ** ******* ******** ***** ***** *** **** **** ****** ********* *****…" at bounding box center [874, 569] width 255 height 75
type input "**"
click at [923, 553] on select "******* ******** ***** ***** *** **** **** ****** ********* ******* ******** **…" at bounding box center [876, 548] width 92 height 33
select select "*"
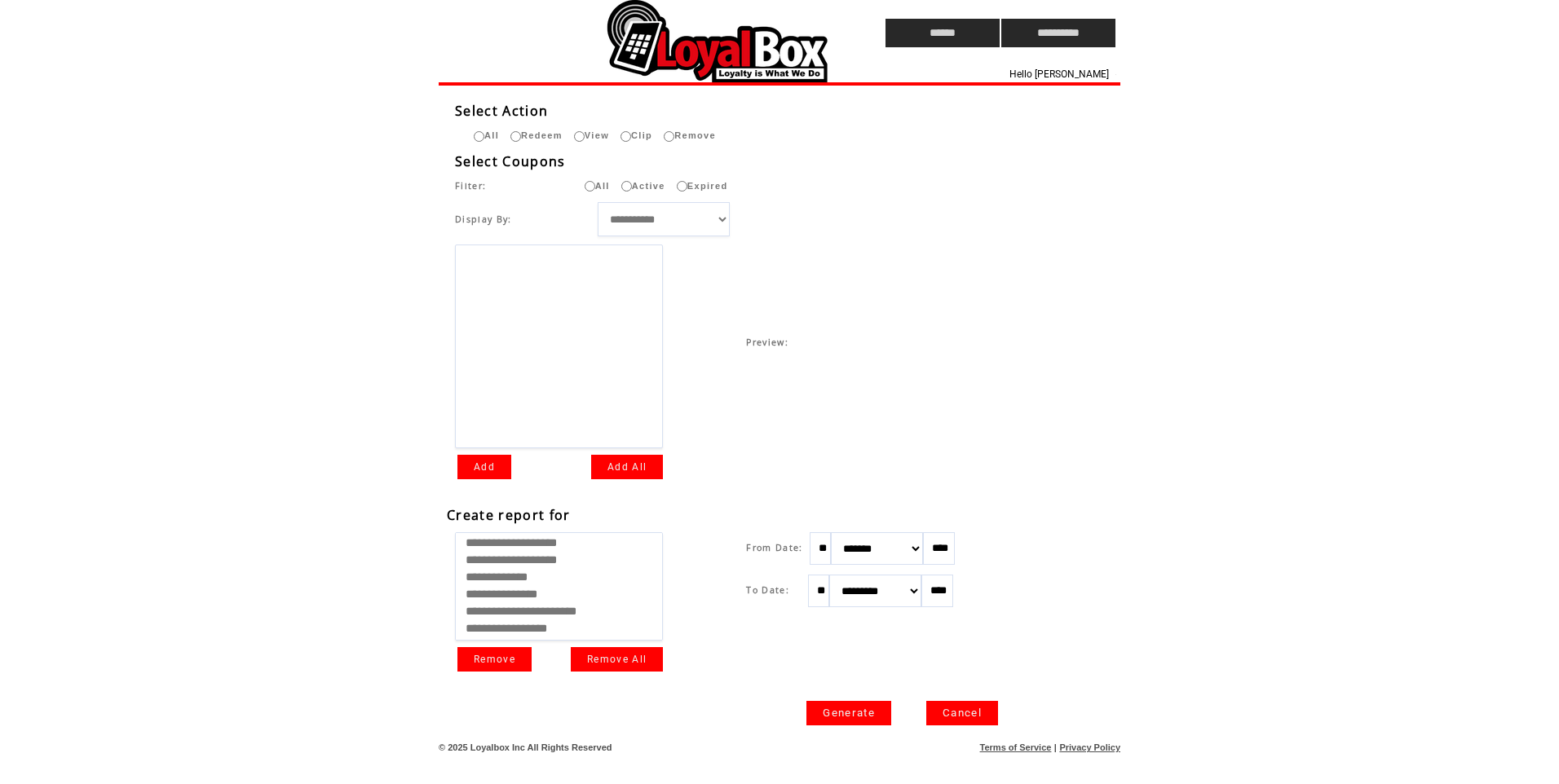
click at [848, 532] on select "******* ******** ***** ***** *** **** **** ****** ********* ******* ******** **…" at bounding box center [876, 548] width 92 height 33
click at [868, 710] on link "Generate" at bounding box center [849, 713] width 85 height 24
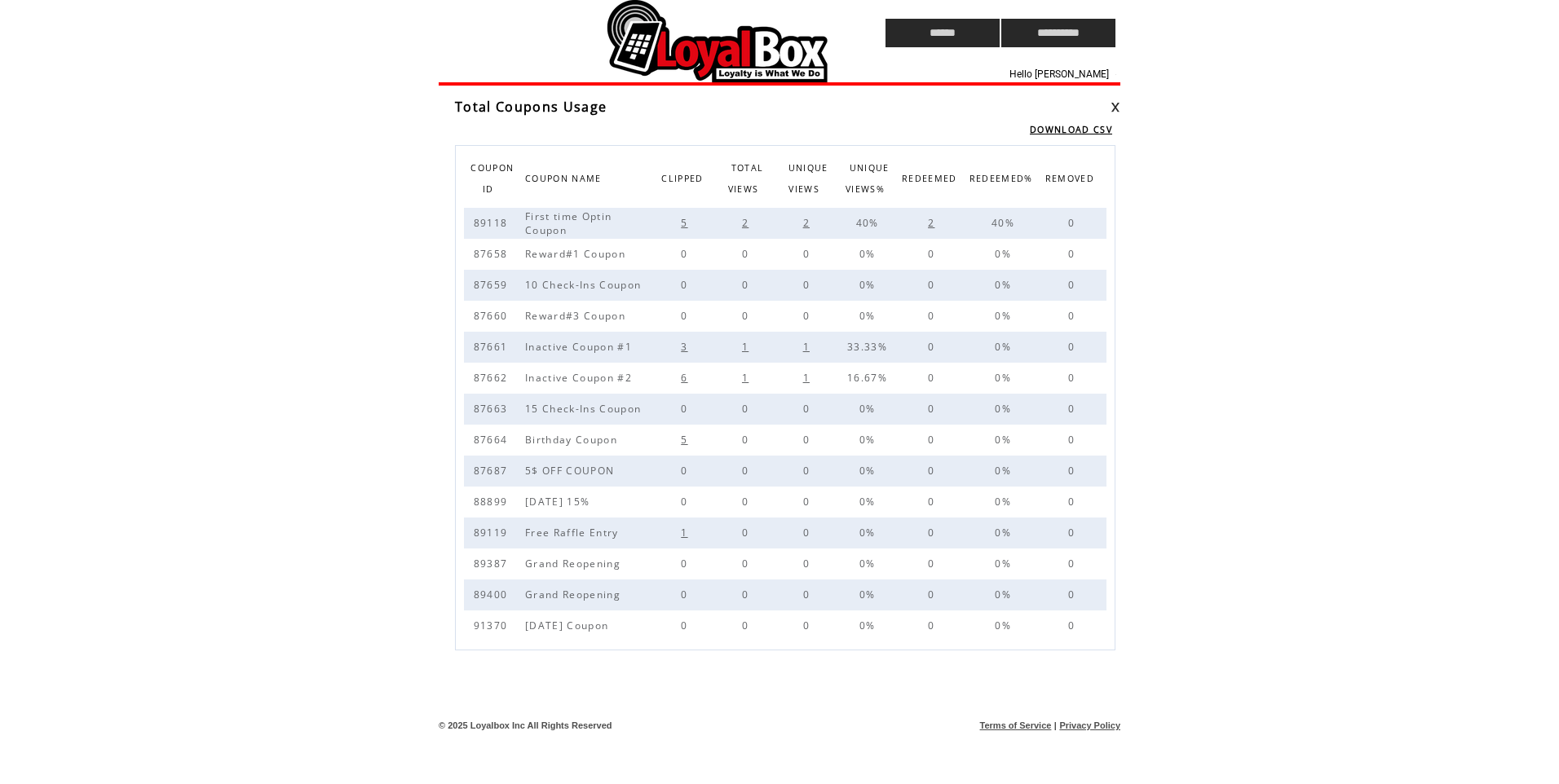
drag, startPoint x: 930, startPoint y: 223, endPoint x: 1005, endPoint y: 261, distance: 84.1
click at [931, 222] on link "2" at bounding box center [933, 222] width 14 height 11
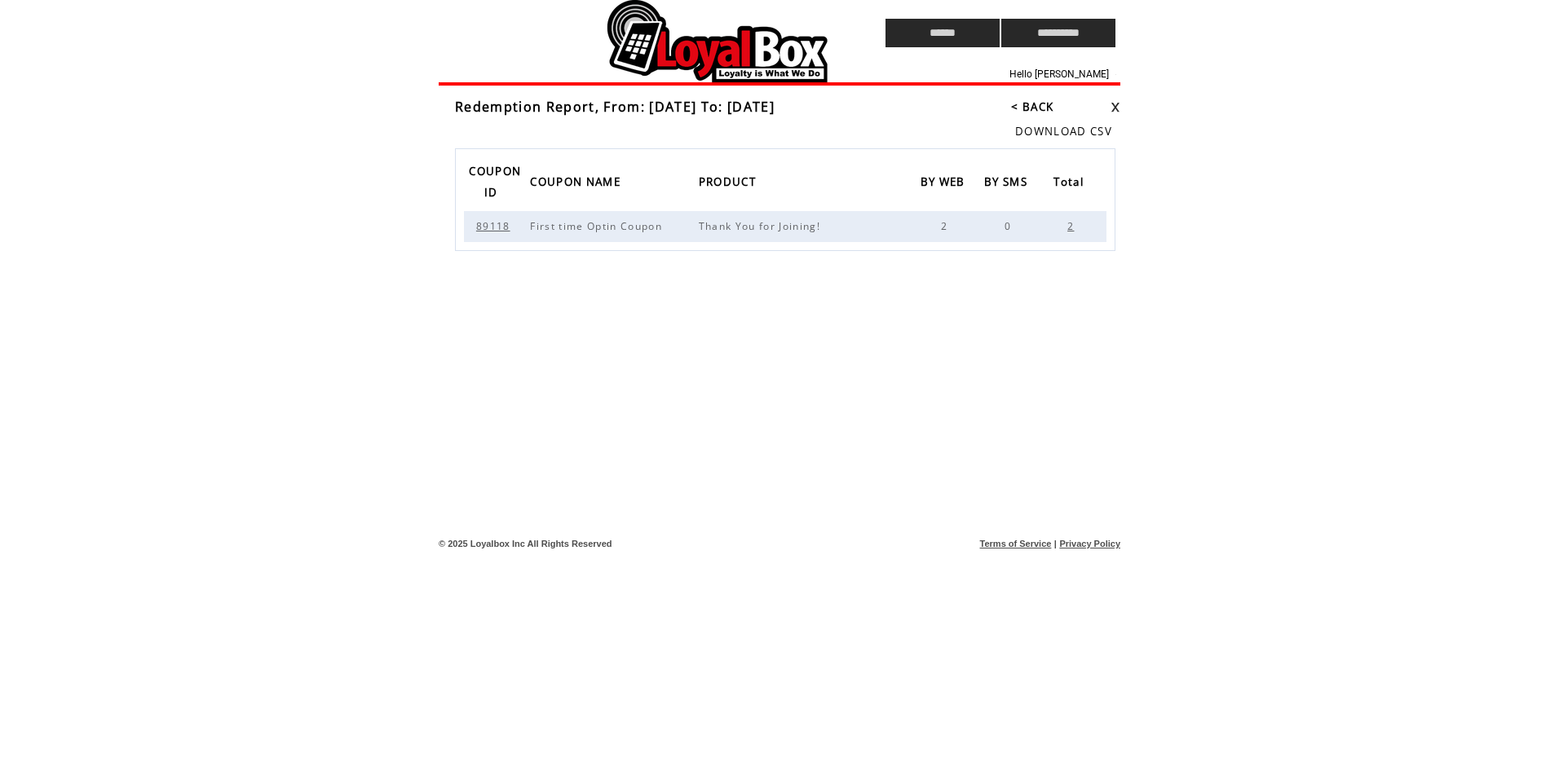
click at [1065, 227] on td "2" at bounding box center [1074, 226] width 63 height 31
click at [1070, 226] on span "2" at bounding box center [1073, 226] width 10 height 14
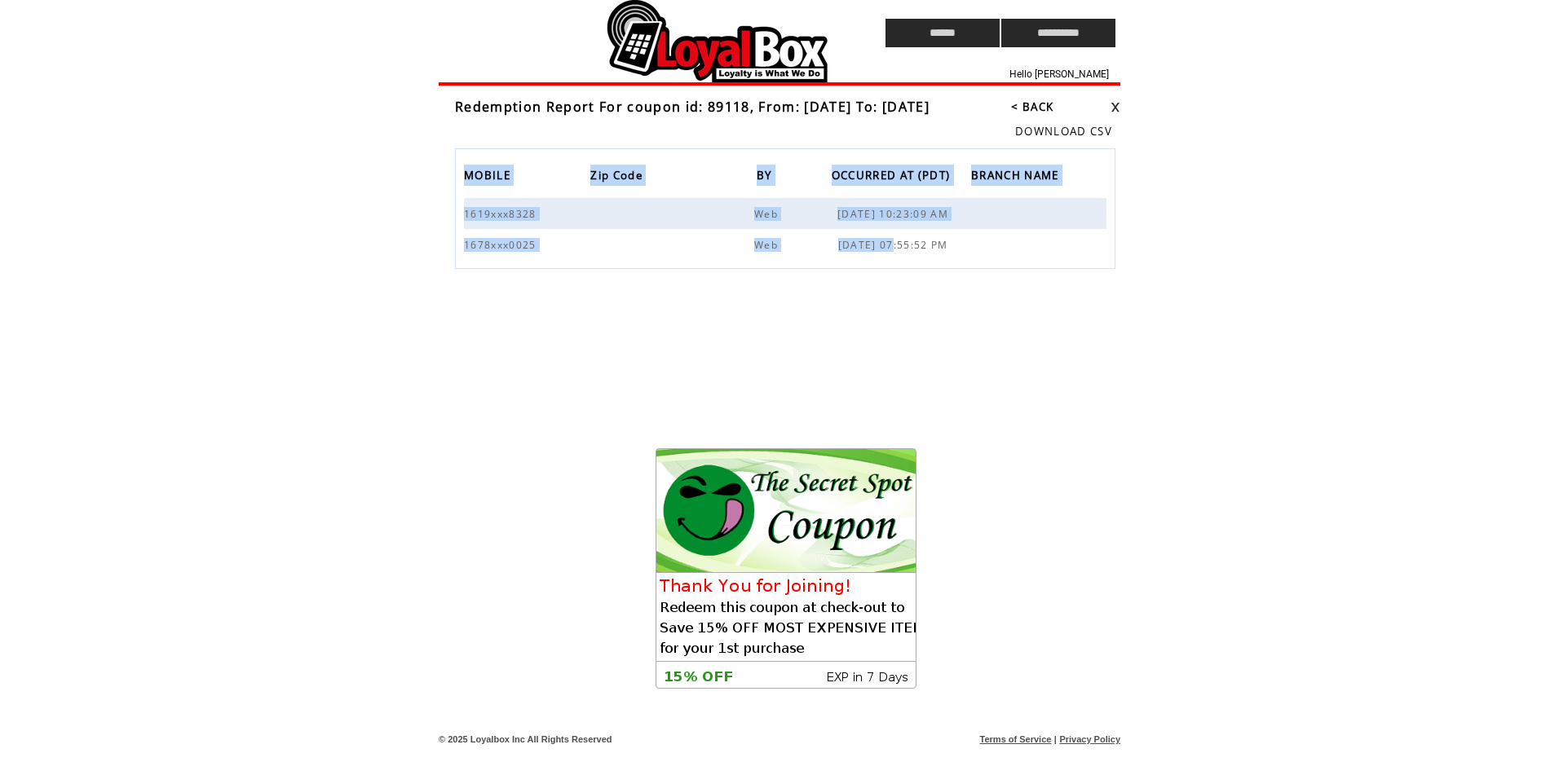
click at [989, 253] on tr "1678xxx0025 Web [DATE] 07:55:52 PM" at bounding box center [785, 244] width 642 height 31
drag, startPoint x: 989, startPoint y: 253, endPoint x: 908, endPoint y: 239, distance: 82.2
click at [908, 239] on span "[DATE] 07:55:52 PM" at bounding box center [895, 245] width 114 height 14
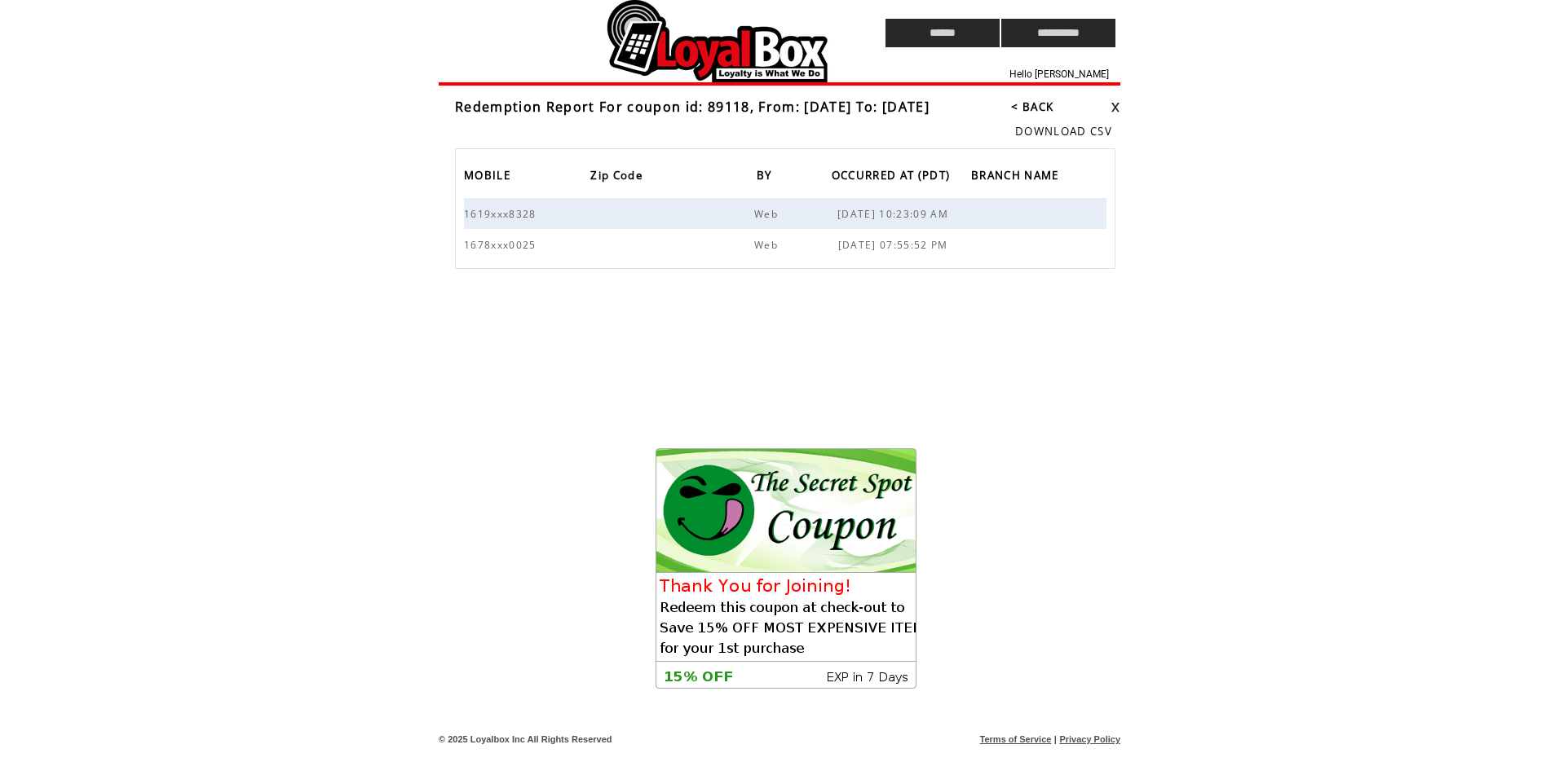
drag, startPoint x: 897, startPoint y: 214, endPoint x: 948, endPoint y: 224, distance: 52.0
click at [948, 224] on td "[DATE] 10:23:09 AM" at bounding box center [897, 213] width 148 height 31
drag, startPoint x: 948, startPoint y: 224, endPoint x: 927, endPoint y: 244, distance: 29.0
click at [928, 244] on span "09/12/2025 07:55:52 PM" at bounding box center [895, 245] width 114 height 14
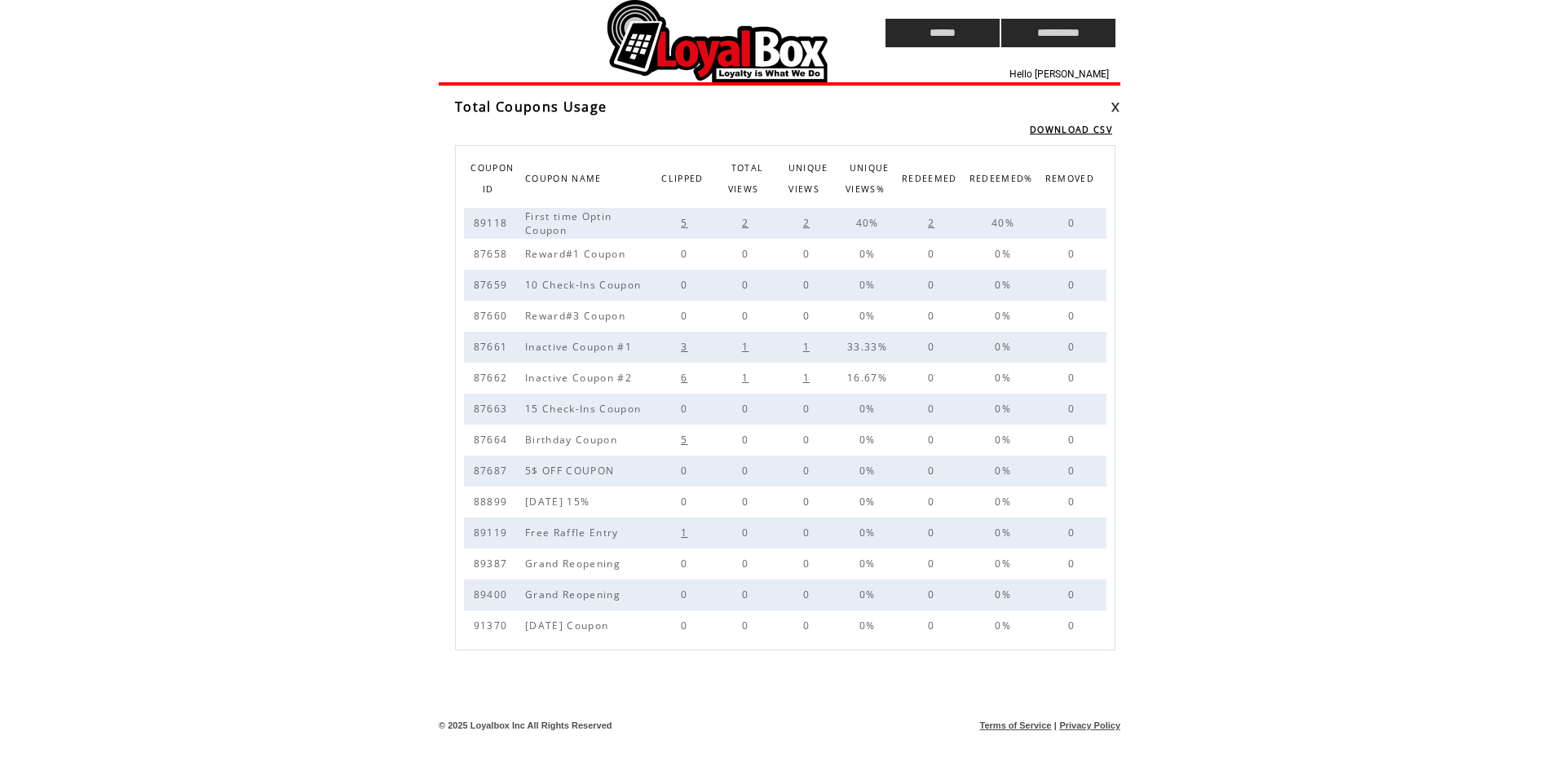
click at [685, 223] on span "5" at bounding box center [686, 223] width 10 height 14
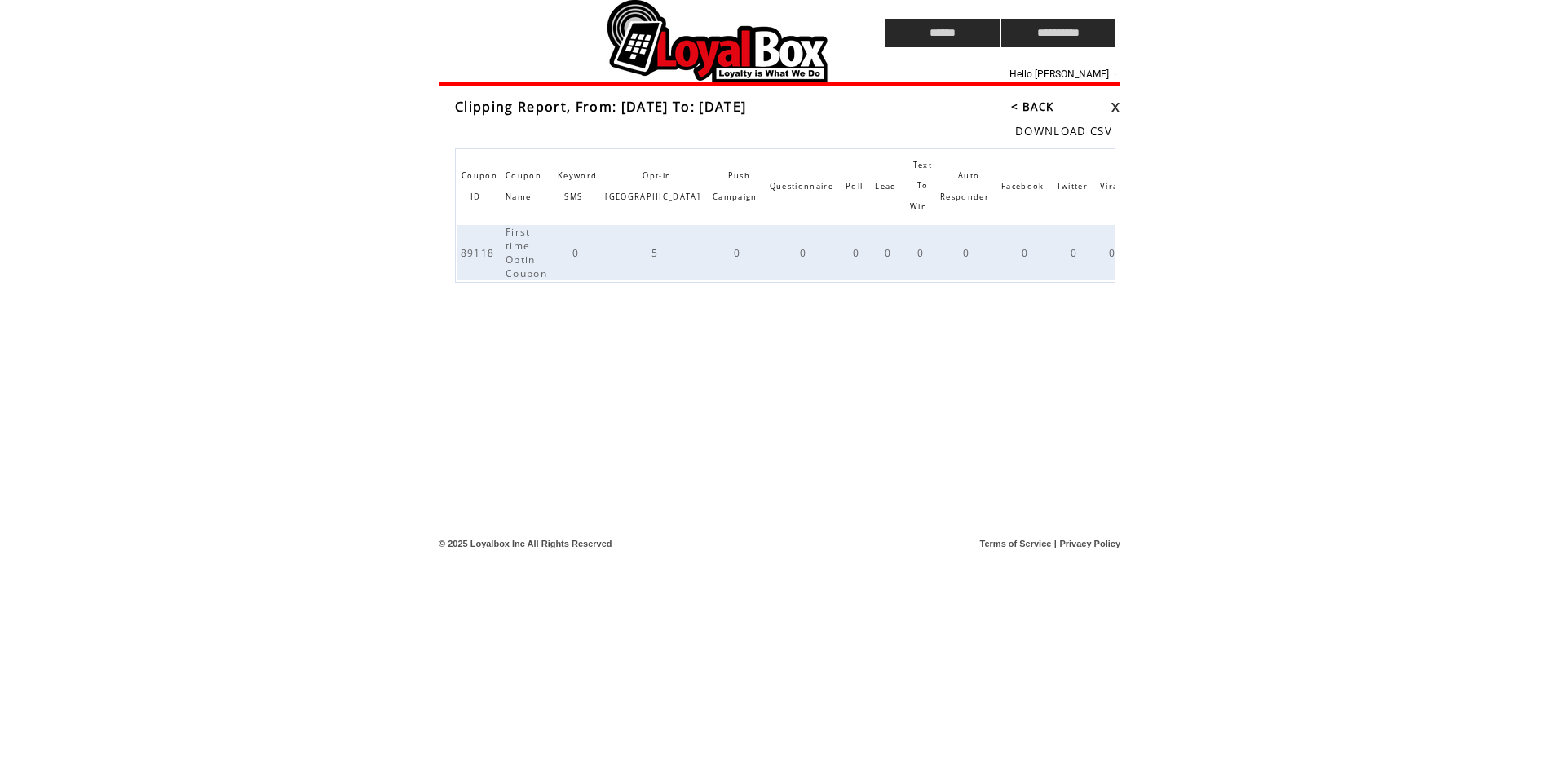
click at [1141, 251] on link "5" at bounding box center [1148, 251] width 14 height 11
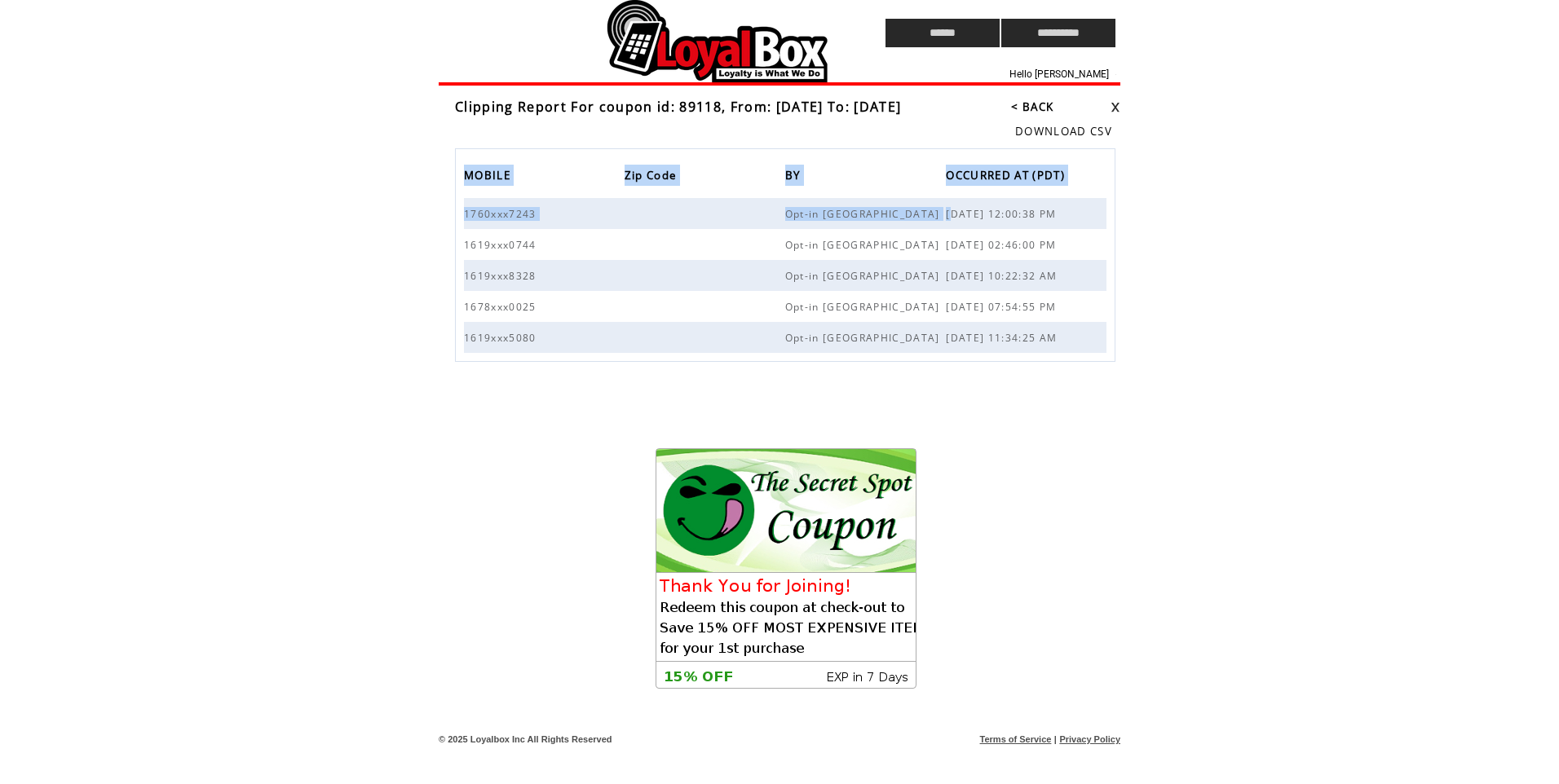
drag, startPoint x: 950, startPoint y: 216, endPoint x: 1117, endPoint y: 213, distance: 167.0
click at [1117, 213] on div "MOBILE Zip Code BY OCCURRED AT (PDT) 1760xxx7243 Opt-in [GEOGRAPHIC_DATA] [DATE…" at bounding box center [786, 255] width 670 height 213
drag, startPoint x: 1117, startPoint y: 213, endPoint x: 1074, endPoint y: 213, distance: 43.0
click at [1060, 213] on span "[DATE] 12:00:38 PM" at bounding box center [1003, 214] width 114 height 14
drag, startPoint x: 1074, startPoint y: 213, endPoint x: 927, endPoint y: 220, distance: 147.2
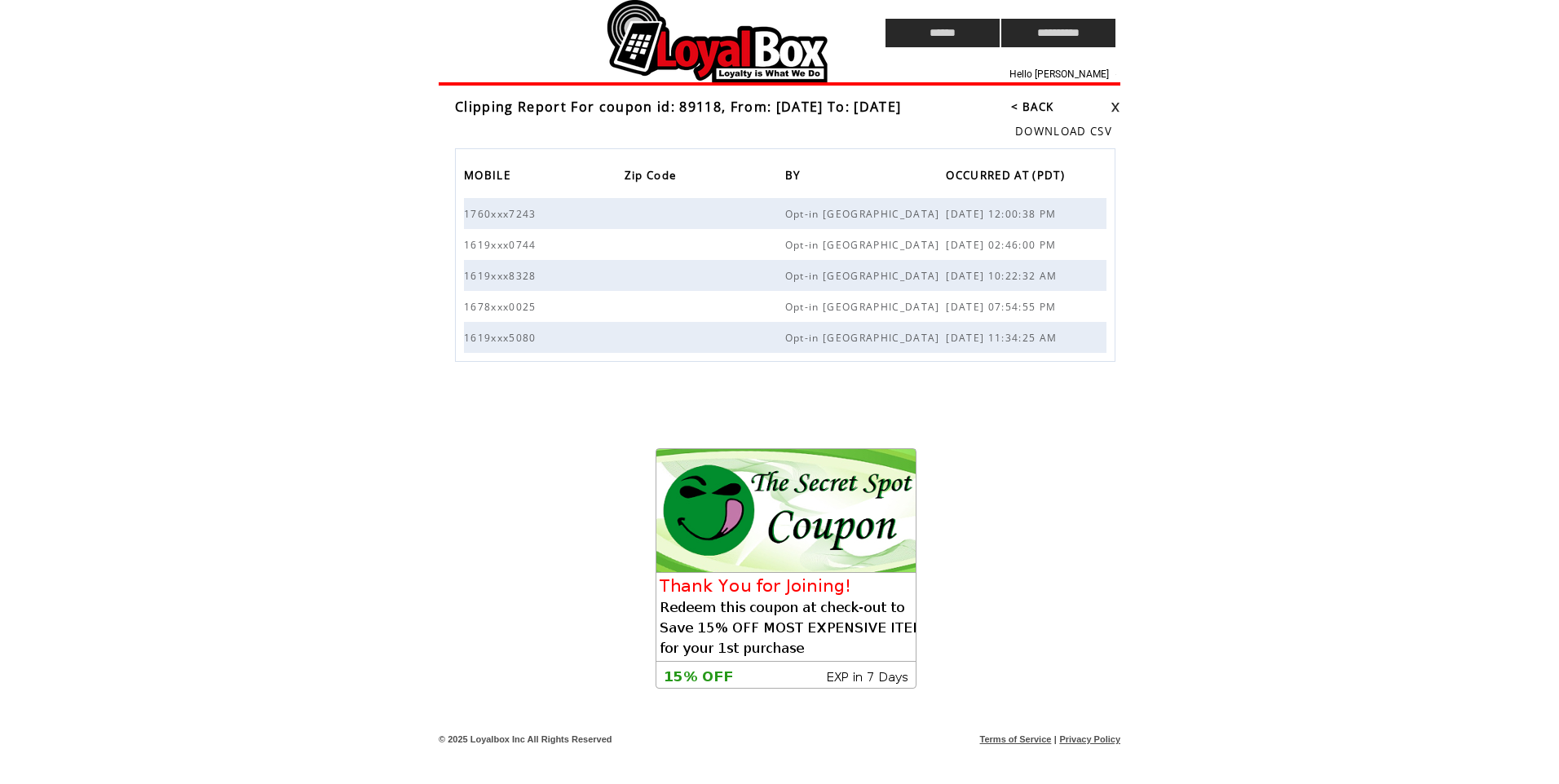
click at [927, 220] on tr "1760xxx7243 Opt-in [GEOGRAPHIC_DATA] [DATE] 12:00:38 PM" at bounding box center [785, 213] width 642 height 31
drag, startPoint x: 927, startPoint y: 220, endPoint x: 968, endPoint y: 217, distance: 41.1
click at [968, 217] on span "09/24/2025 12:00:38 PM" at bounding box center [1003, 214] width 114 height 14
click at [721, 20] on td at bounding box center [632, 33] width 386 height 66
